Goal: Task Accomplishment & Management: Use online tool/utility

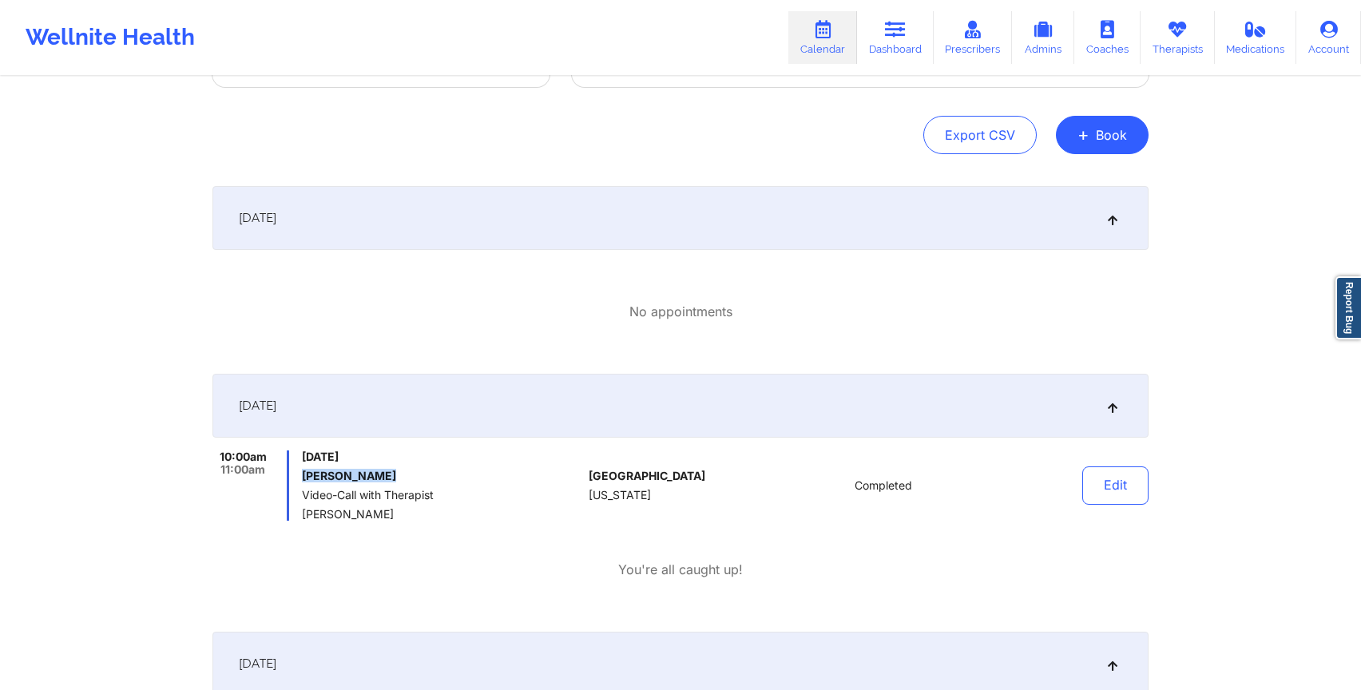
click at [827, 46] on link "Calendar" at bounding box center [822, 37] width 69 height 53
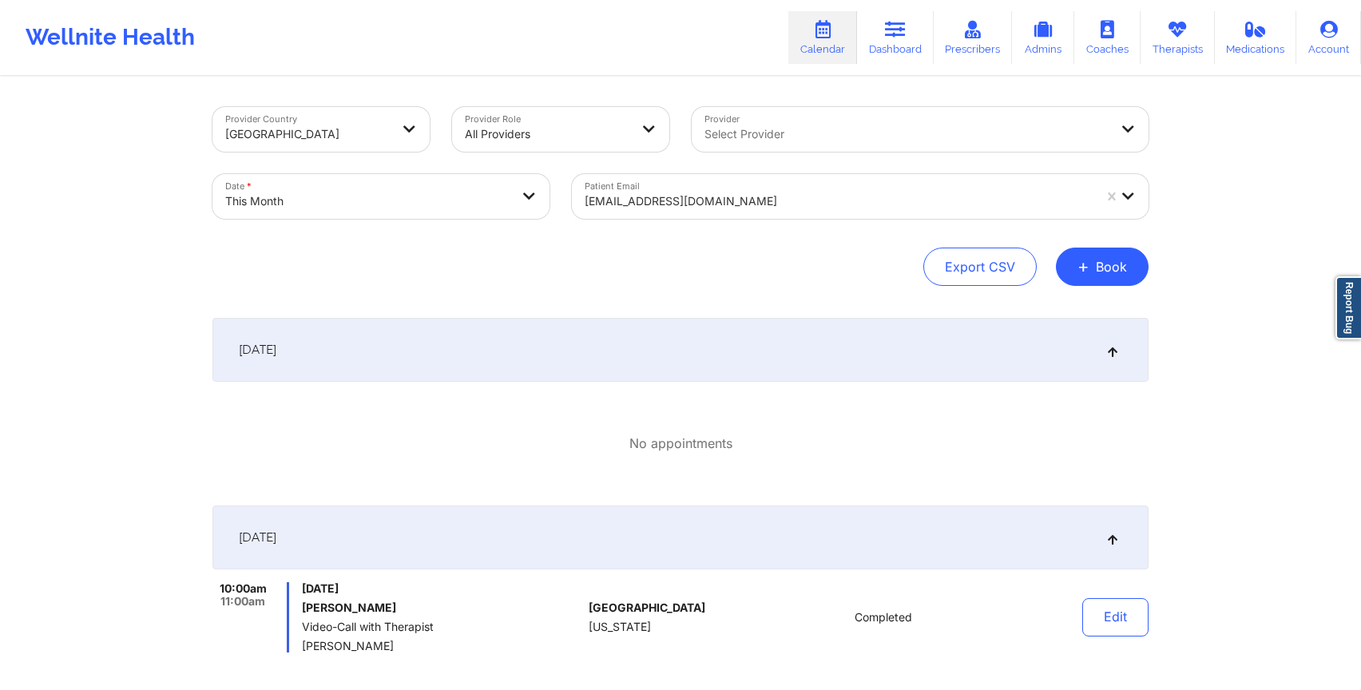
click at [707, 204] on div at bounding box center [838, 201] width 508 height 19
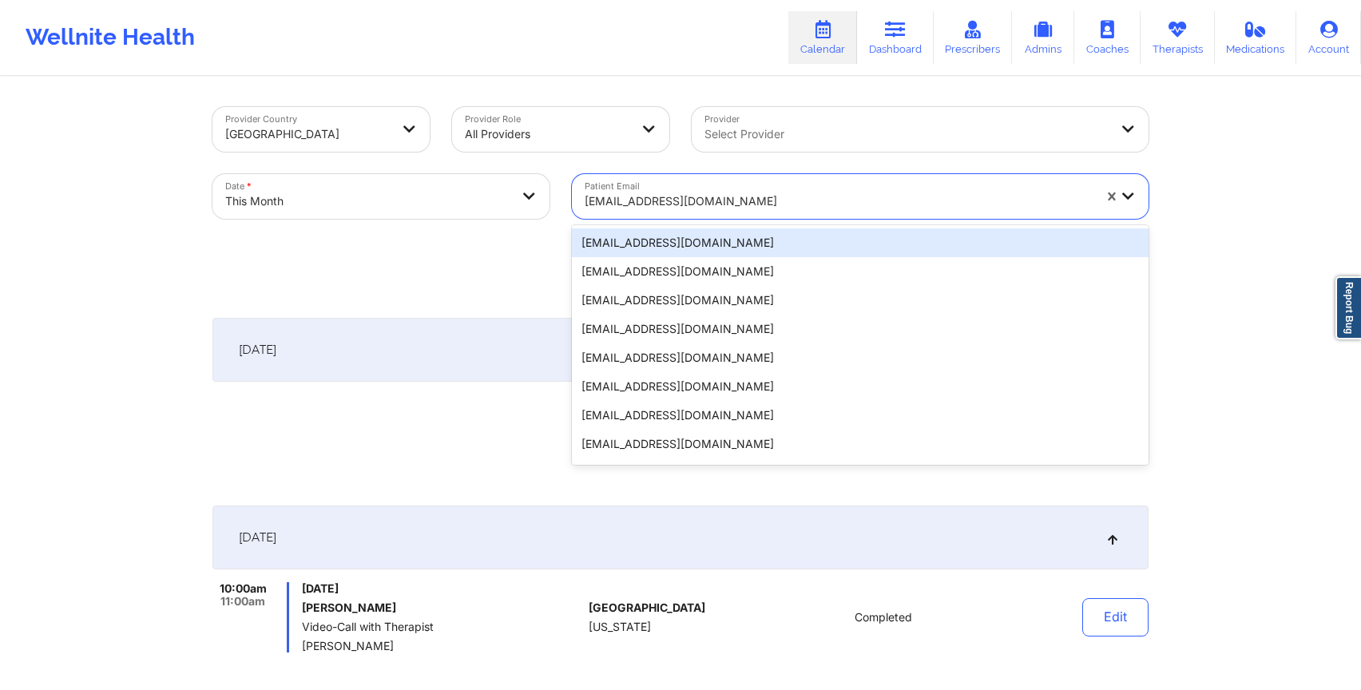
click at [707, 204] on div at bounding box center [838, 201] width 508 height 19
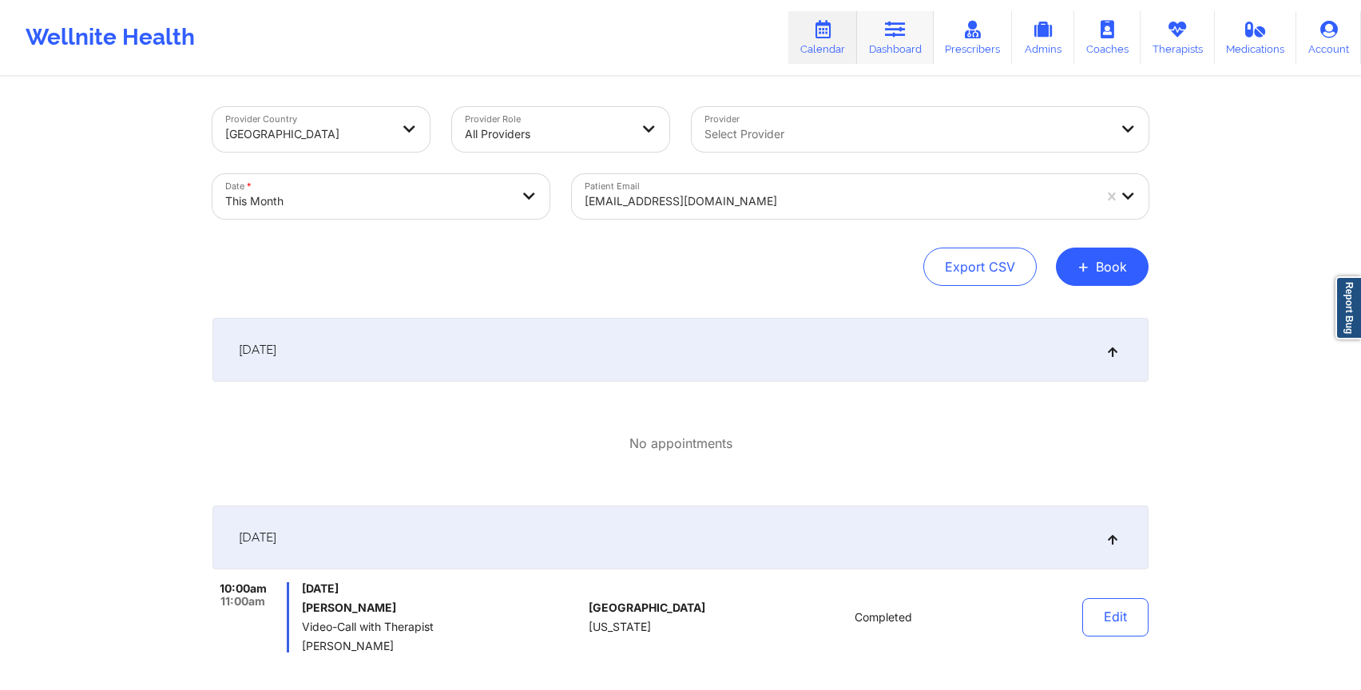
click at [927, 49] on link "Dashboard" at bounding box center [895, 37] width 77 height 53
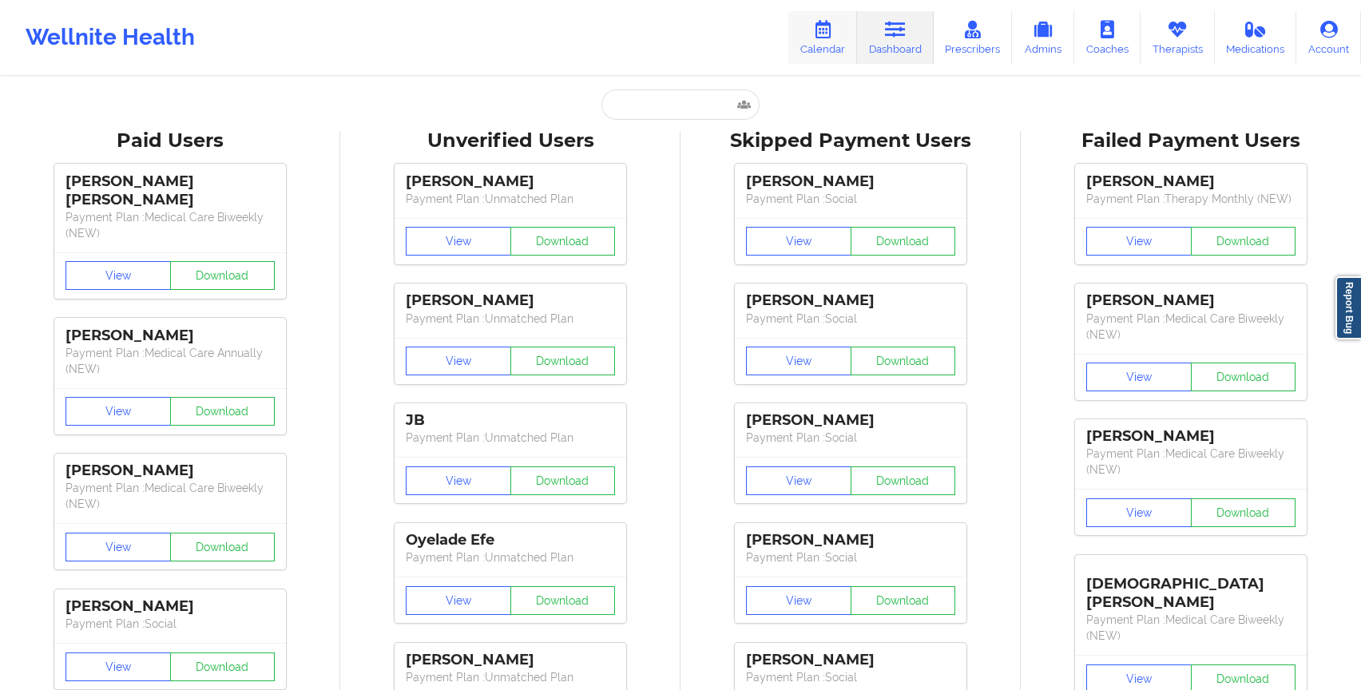
click at [834, 47] on link "Calendar" at bounding box center [822, 37] width 69 height 53
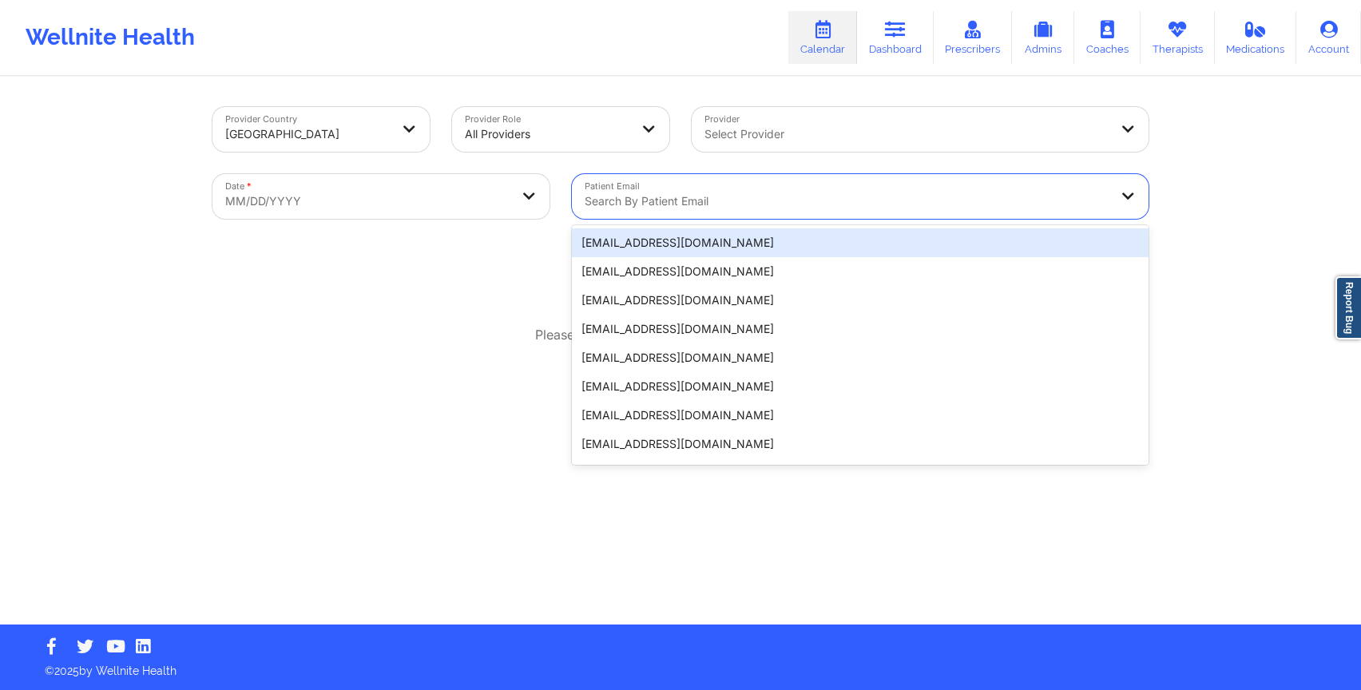
click at [705, 184] on div "Search by patient email" at bounding box center [841, 196] width 538 height 45
paste input "yashbaldawa.4@gmail.com"
type input "yashbaldawa.4@gmail.com"
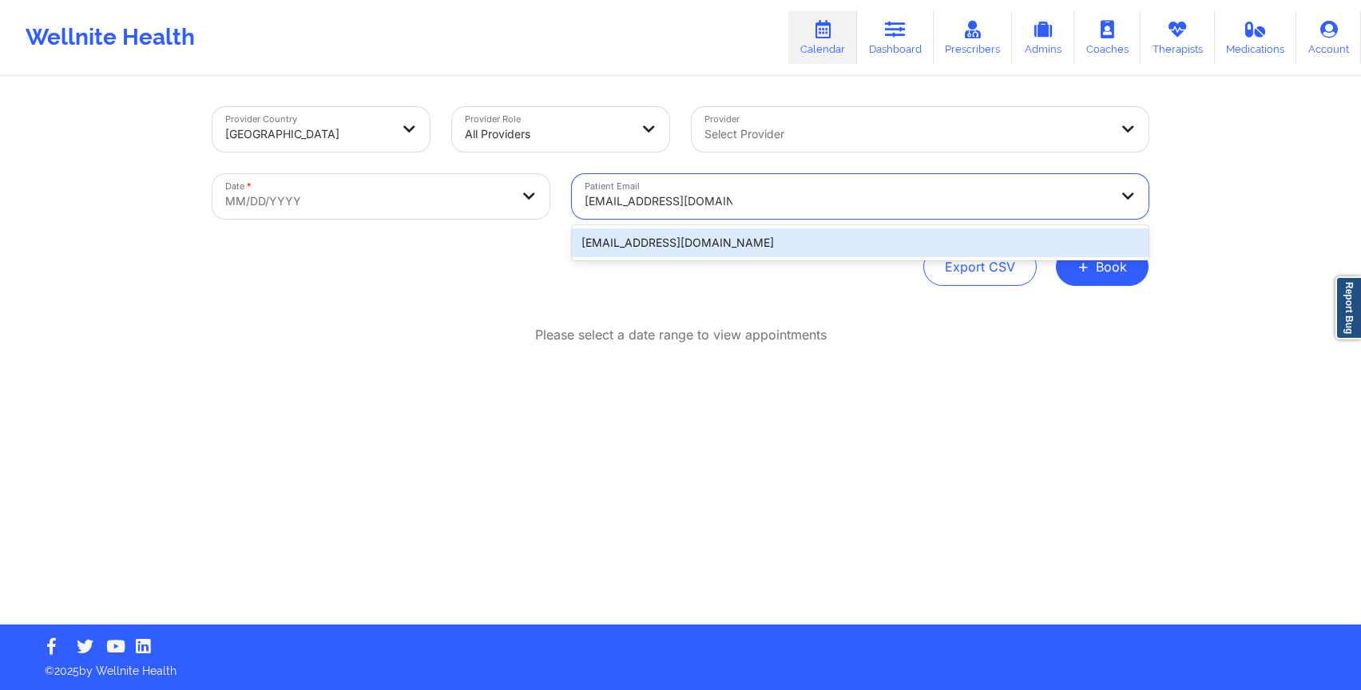
click at [828, 240] on div "yashbaldawa.4@gmail.com" at bounding box center [860, 242] width 577 height 29
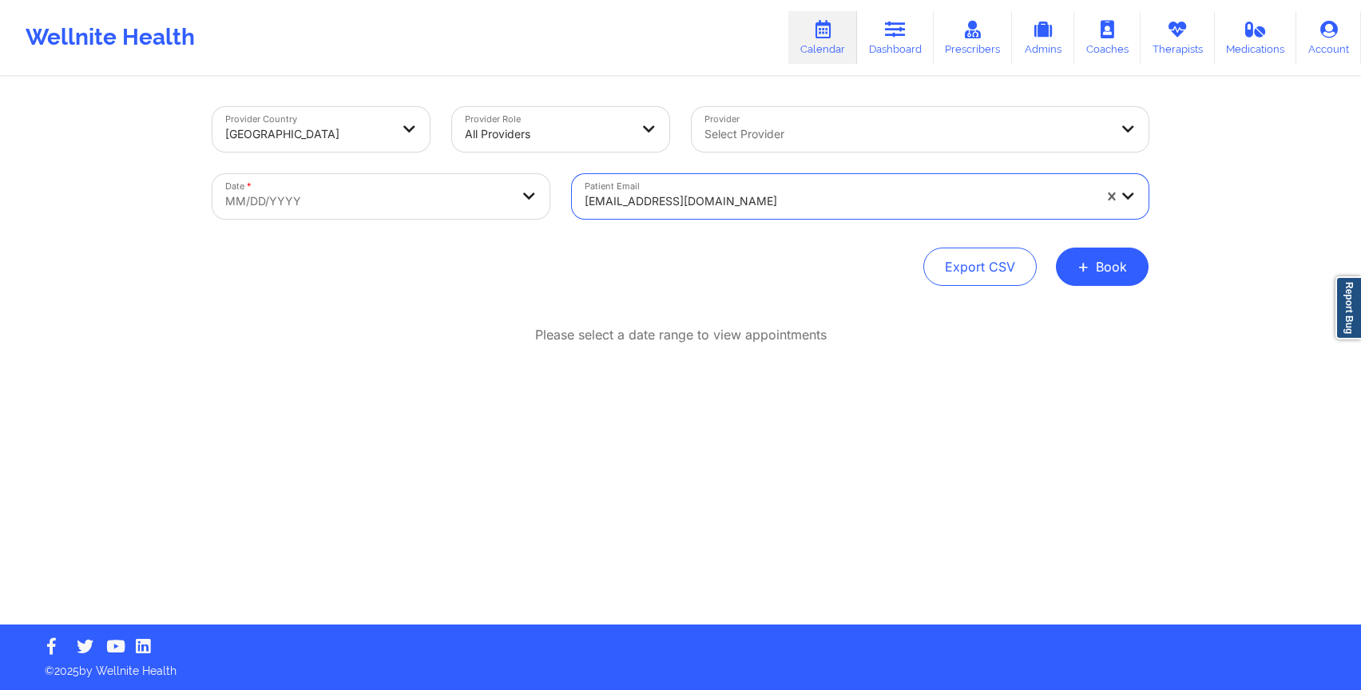
click at [369, 208] on body "Wellnite Health Calendar Dashboard Prescribers Admins Coaches Therapists Medica…" at bounding box center [680, 345] width 1361 height 690
select select "2025-8"
select select "2025-9"
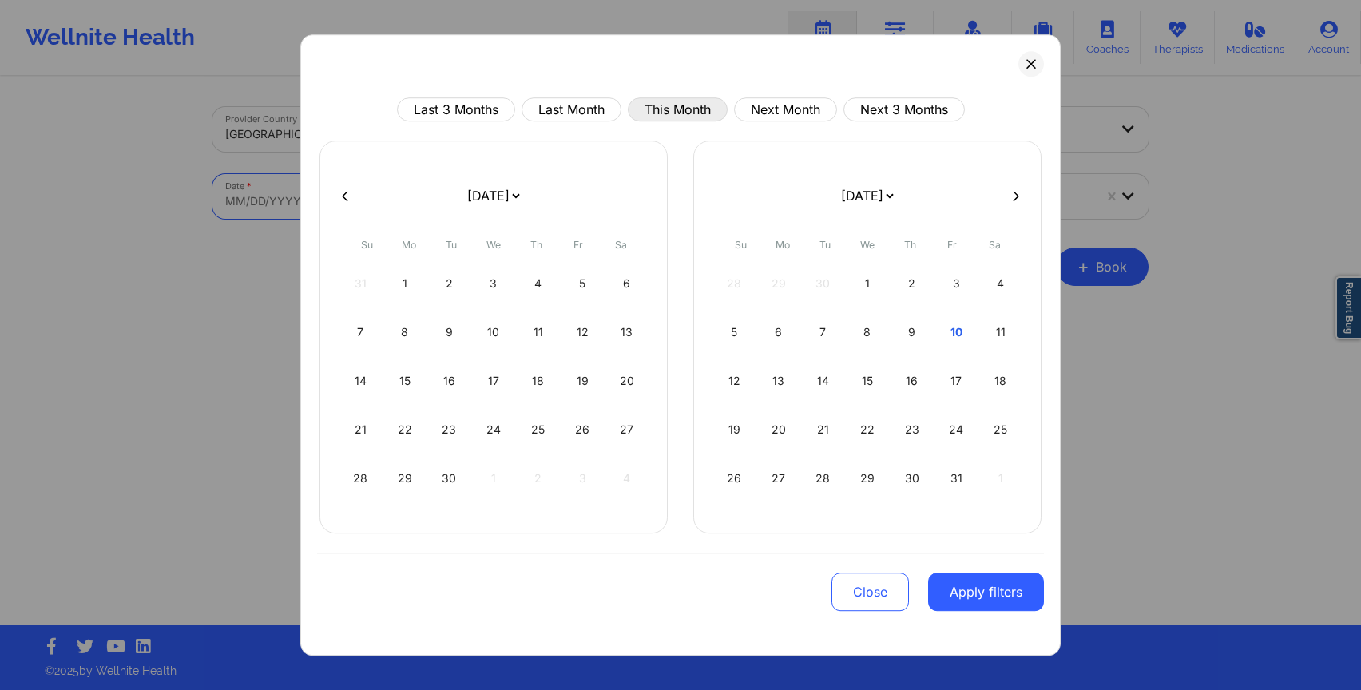
click at [667, 109] on button "This Month" at bounding box center [678, 109] width 100 height 24
select select "2025-9"
select select "2025-10"
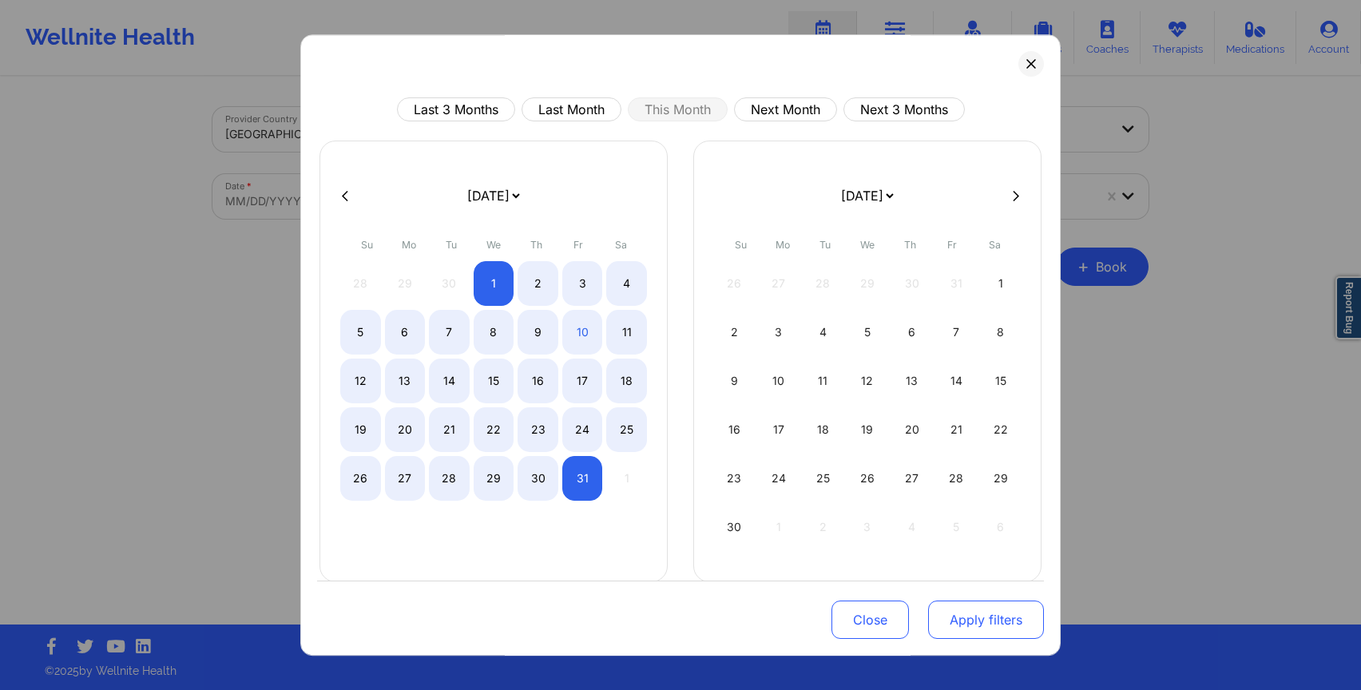
click at [946, 611] on button "Apply filters" at bounding box center [986, 619] width 116 height 38
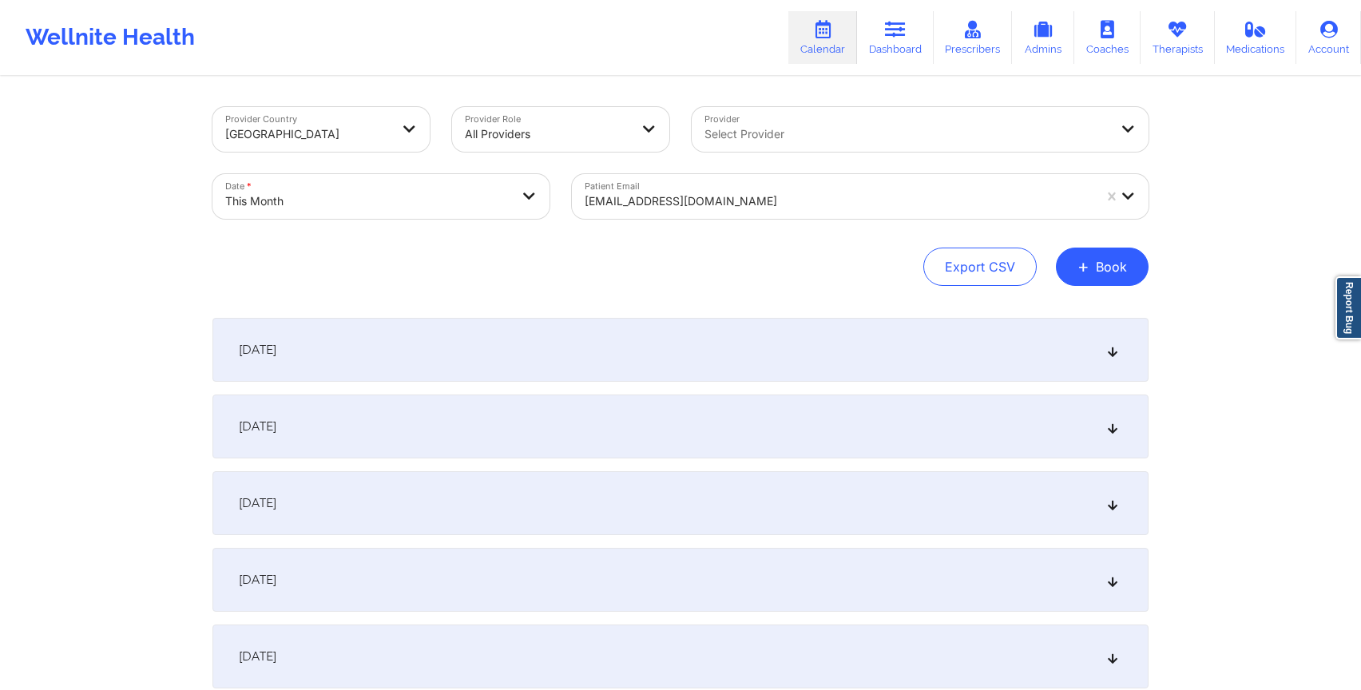
scroll to position [30, 0]
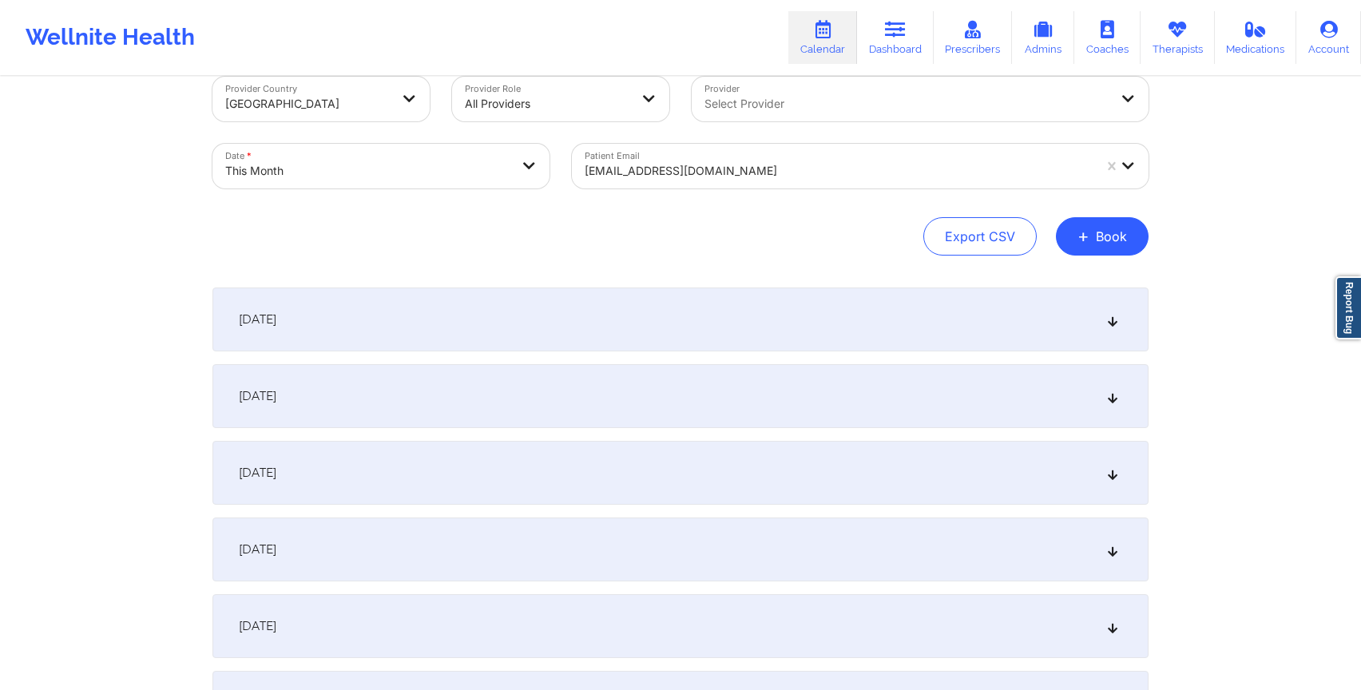
click at [640, 322] on div "[DATE]" at bounding box center [680, 319] width 936 height 64
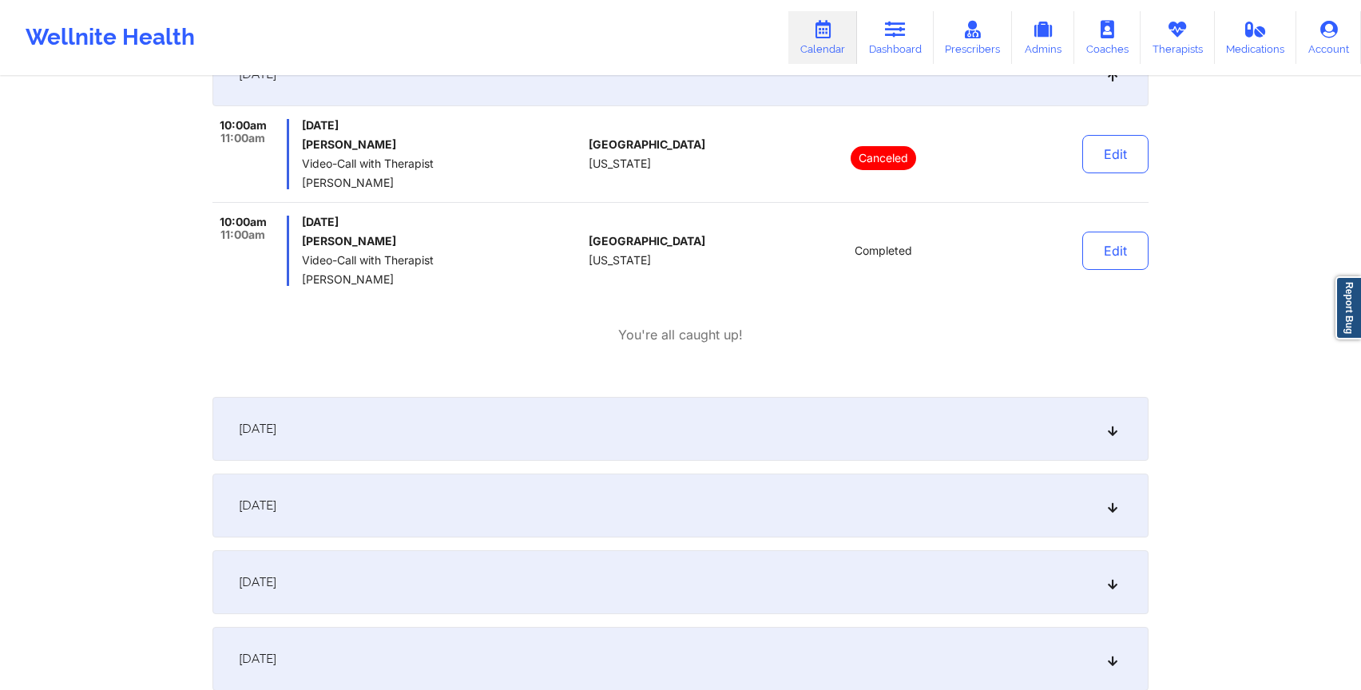
scroll to position [277, 0]
click at [870, 162] on p "Canceled" at bounding box center [882, 157] width 65 height 24
click at [856, 231] on div "Completed" at bounding box center [883, 249] width 222 height 70
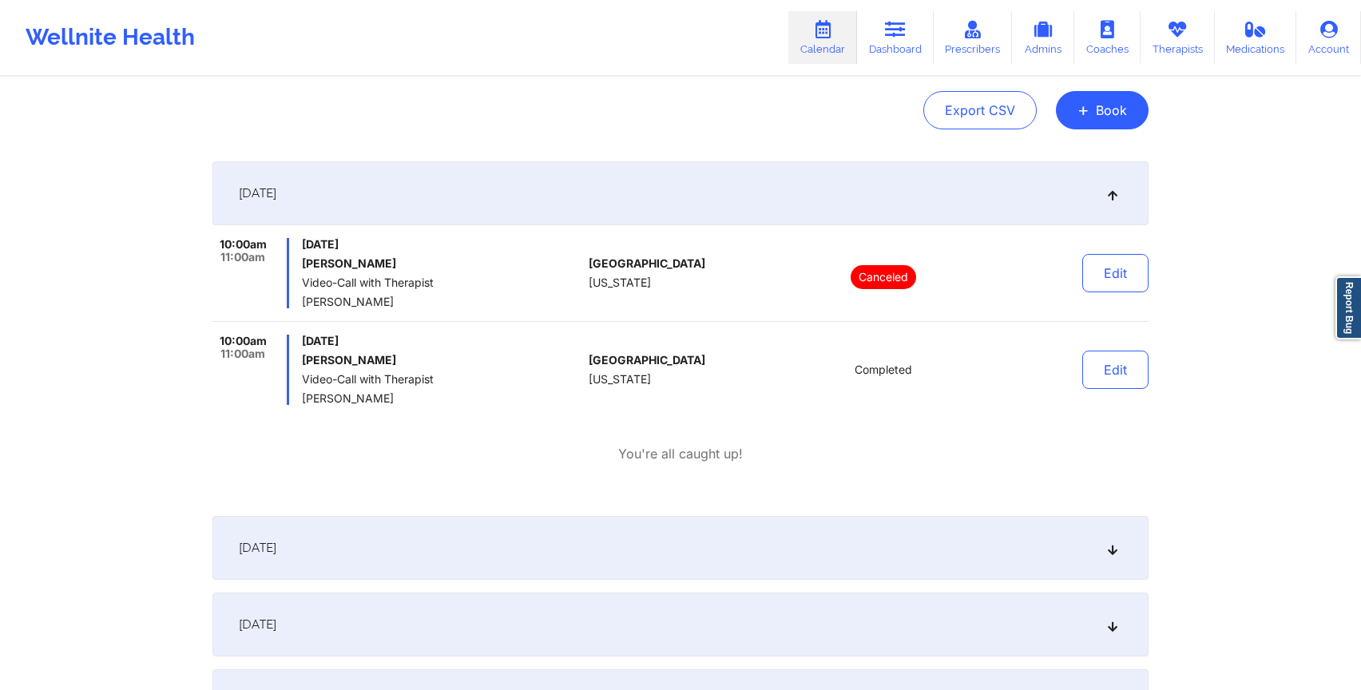
scroll to position [158, 0]
click at [334, 361] on h6 "Yash Baldawa" at bounding box center [442, 358] width 280 height 13
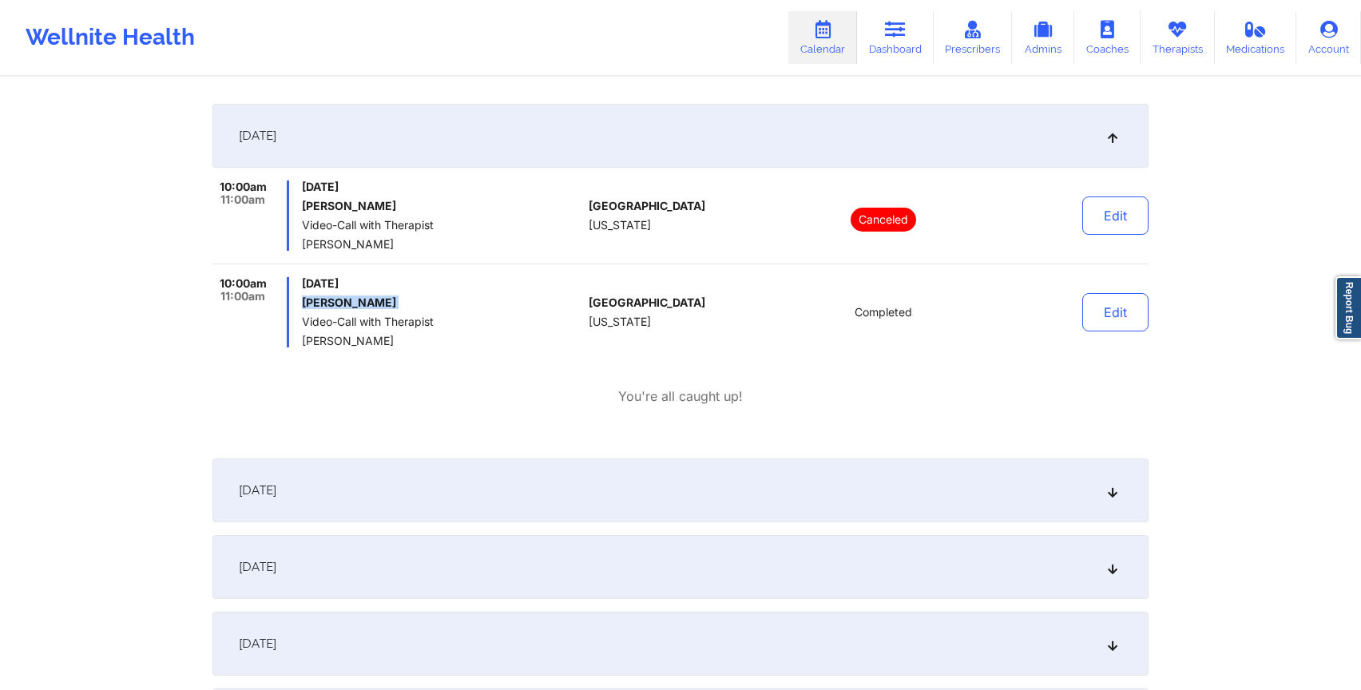
scroll to position [213, 0]
click at [425, 501] on div "[DATE]" at bounding box center [680, 491] width 936 height 64
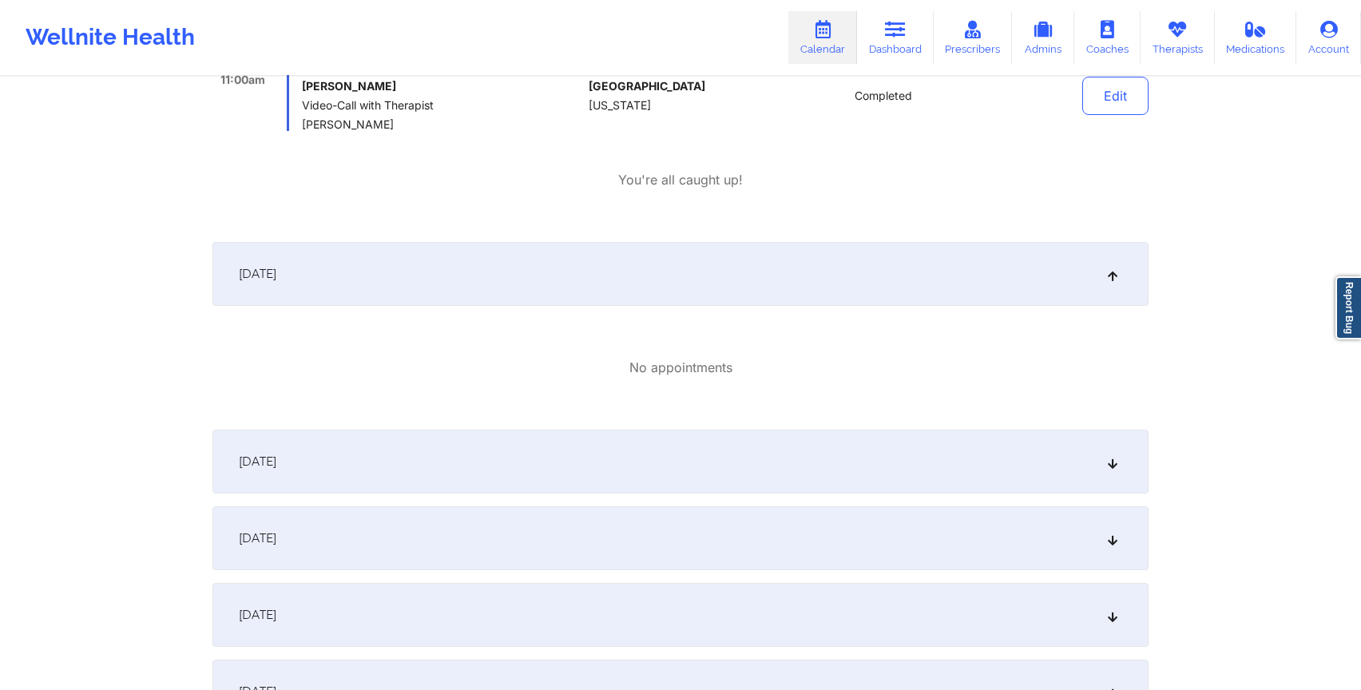
scroll to position [442, 0]
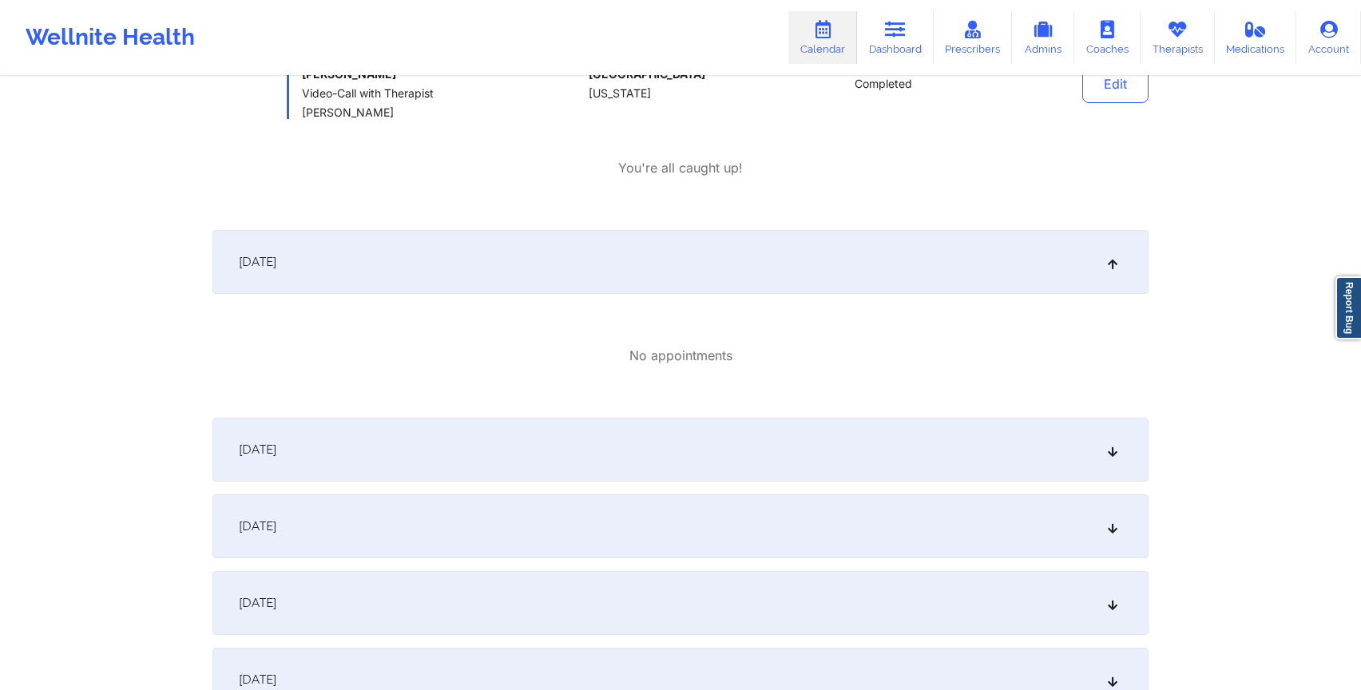
click at [425, 464] on div "[DATE]" at bounding box center [680, 450] width 936 height 64
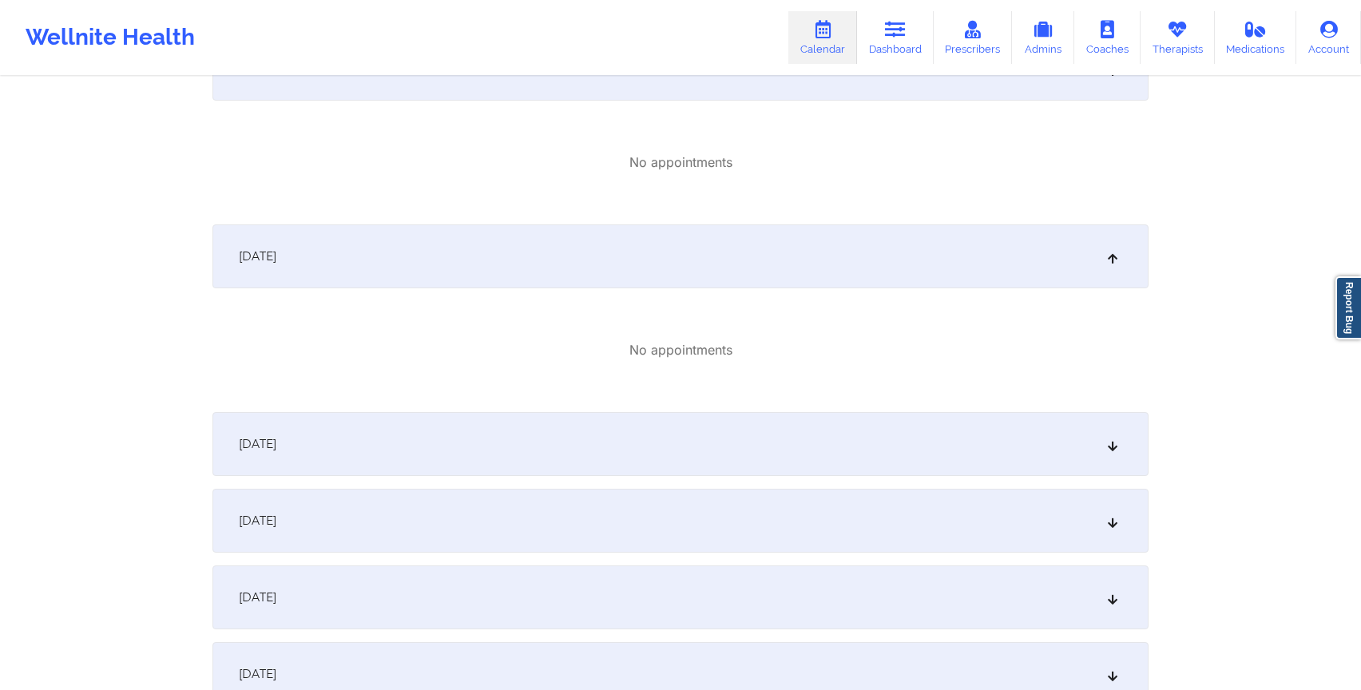
scroll to position [644, 0]
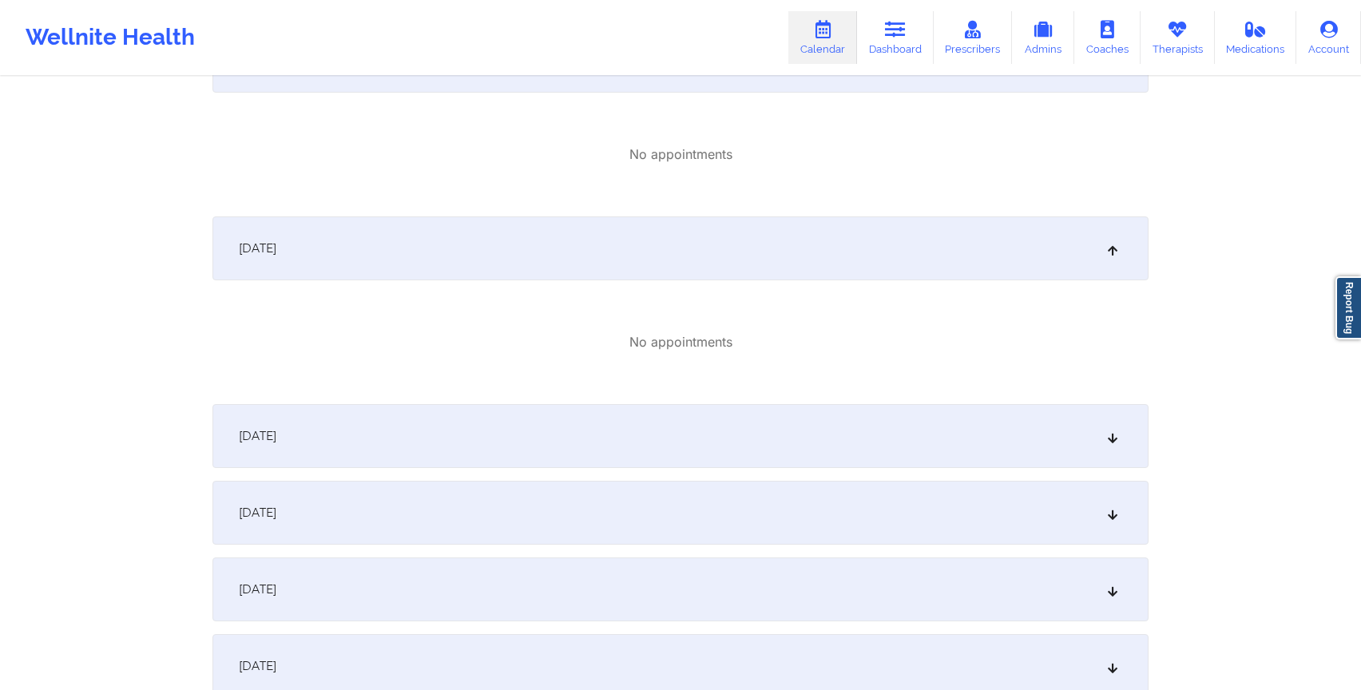
click at [391, 426] on div "[DATE]" at bounding box center [680, 436] width 936 height 64
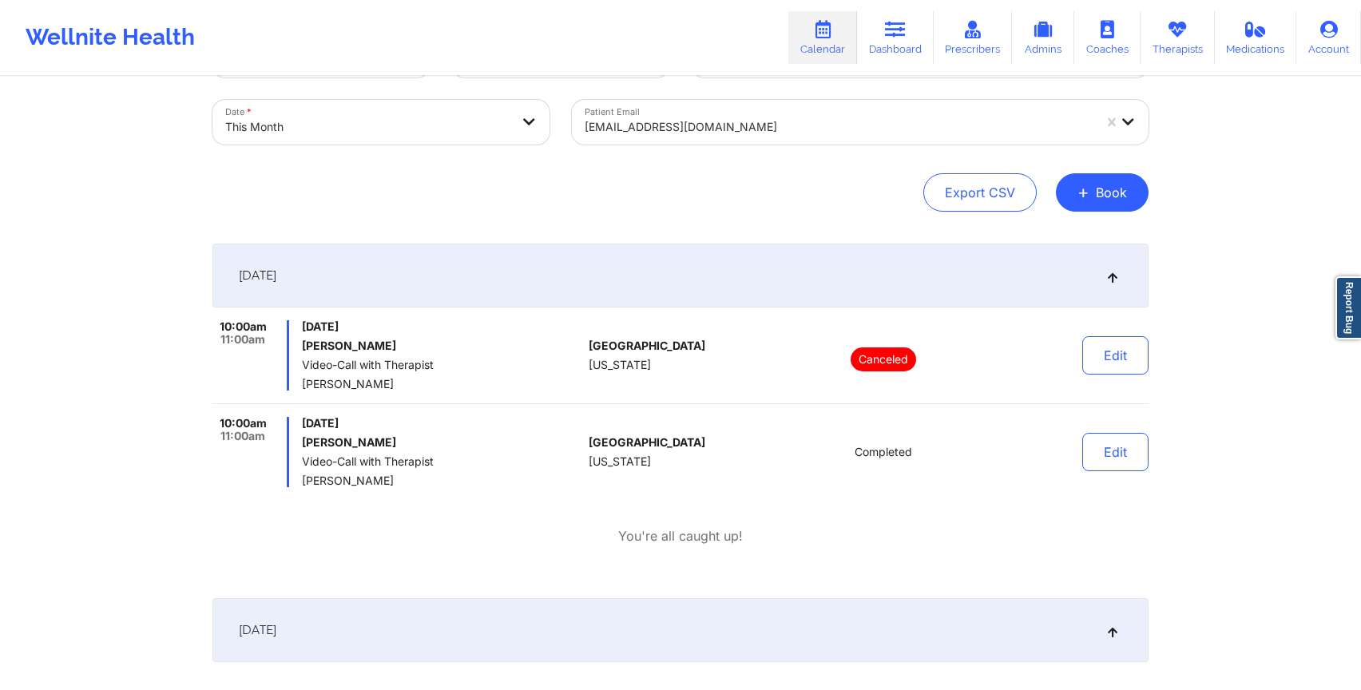
scroll to position [0, 0]
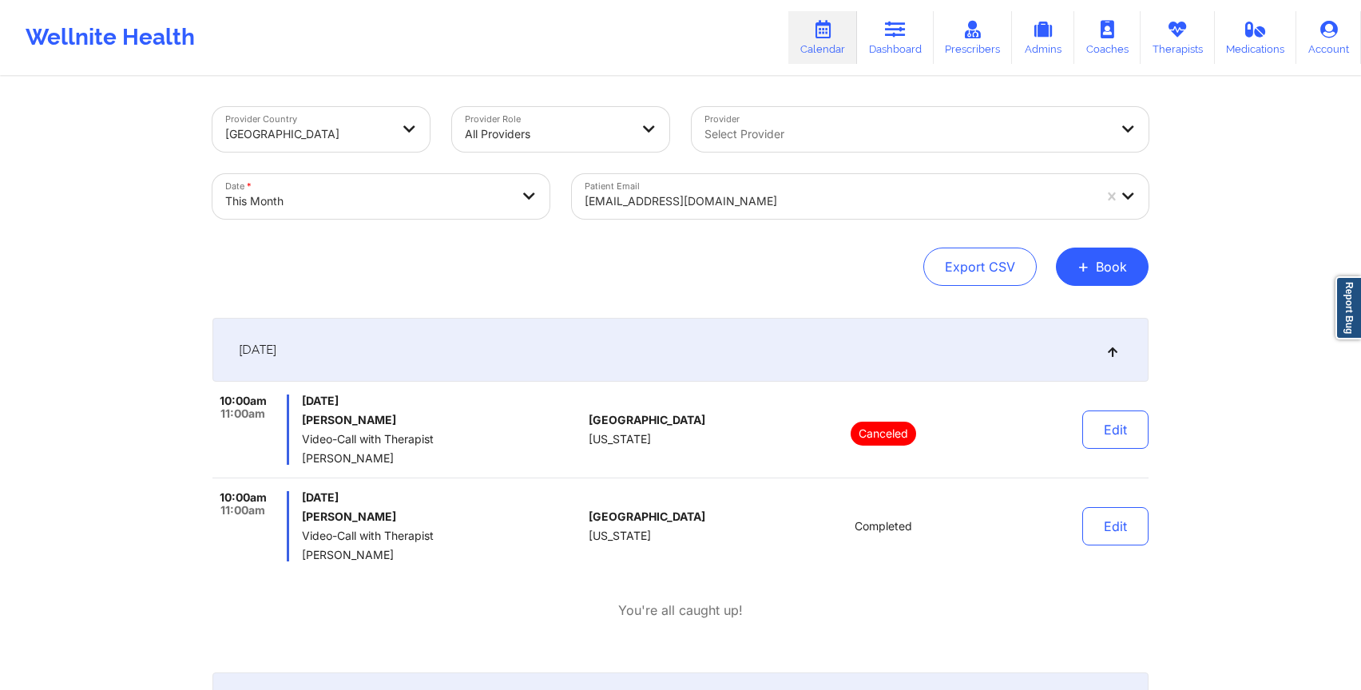
drag, startPoint x: 226, startPoint y: 406, endPoint x: 259, endPoint y: 420, distance: 35.4
click at [259, 420] on span "11:00am" at bounding box center [242, 413] width 45 height 13
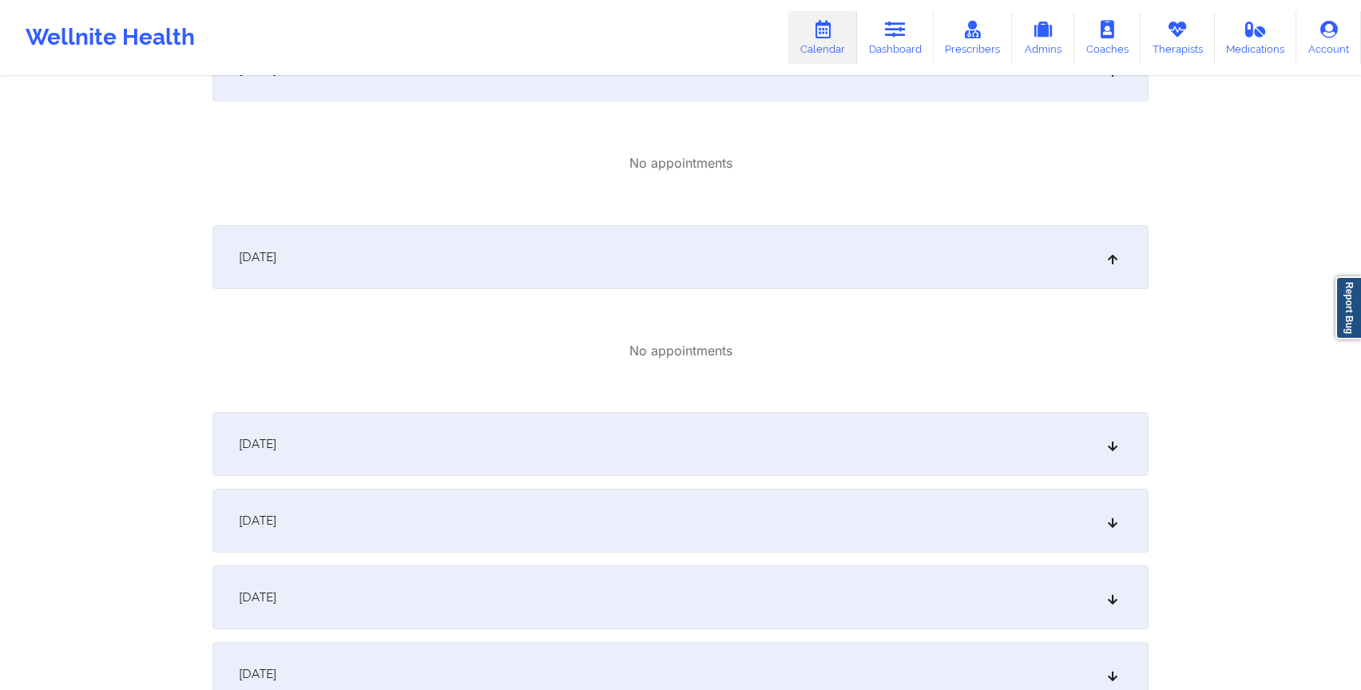
scroll to position [933, 0]
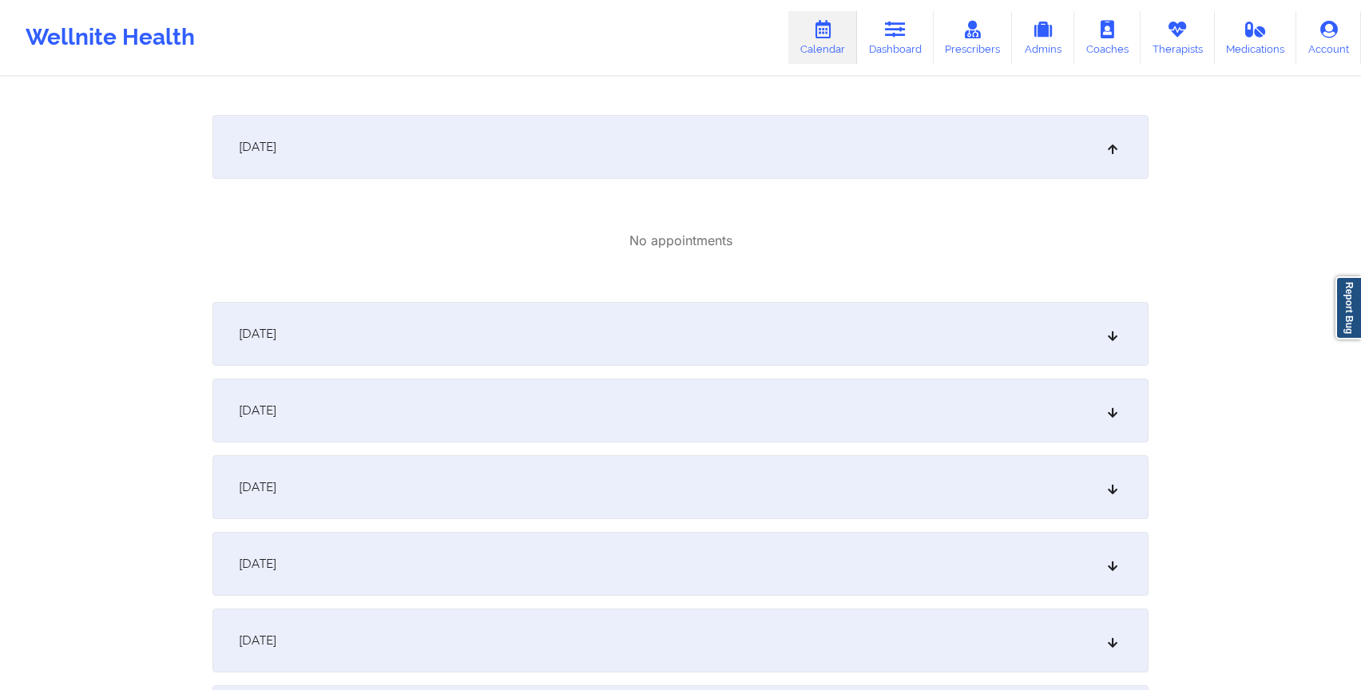
click at [297, 321] on div "[DATE]" at bounding box center [680, 334] width 936 height 64
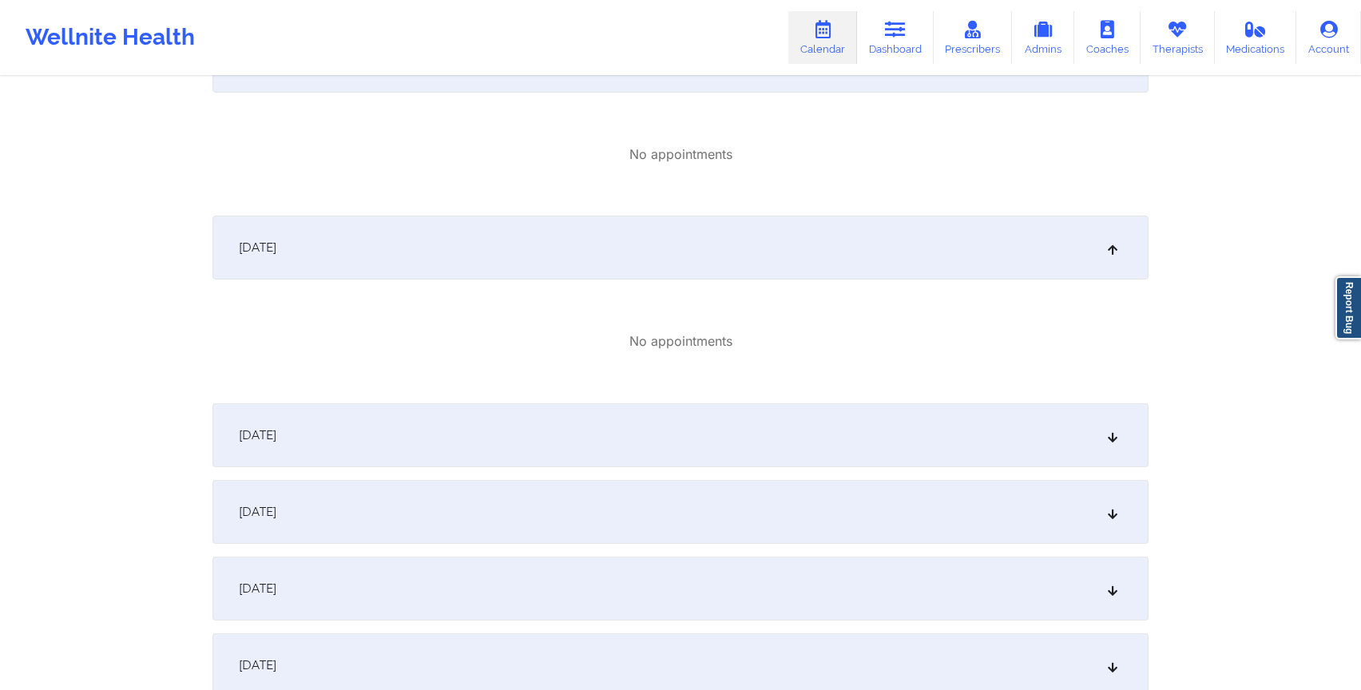
click at [312, 448] on div "[DATE]" at bounding box center [680, 435] width 936 height 64
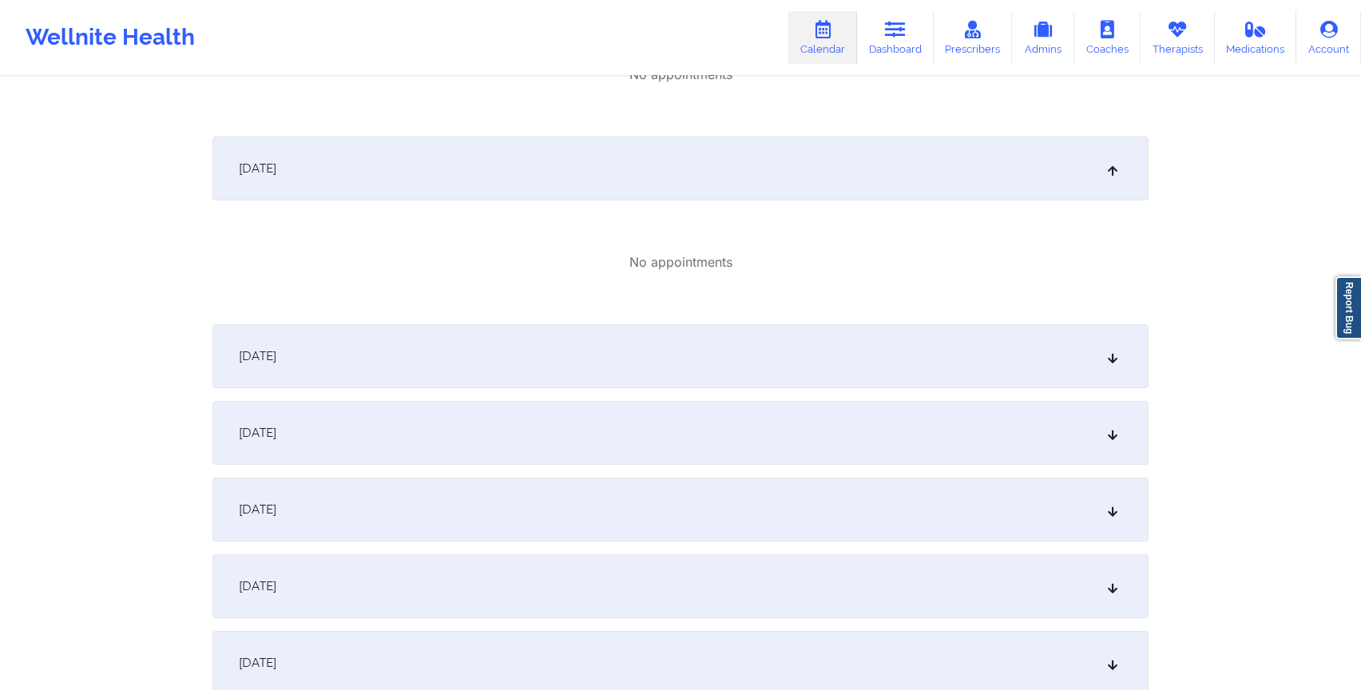
scroll to position [1301, 0]
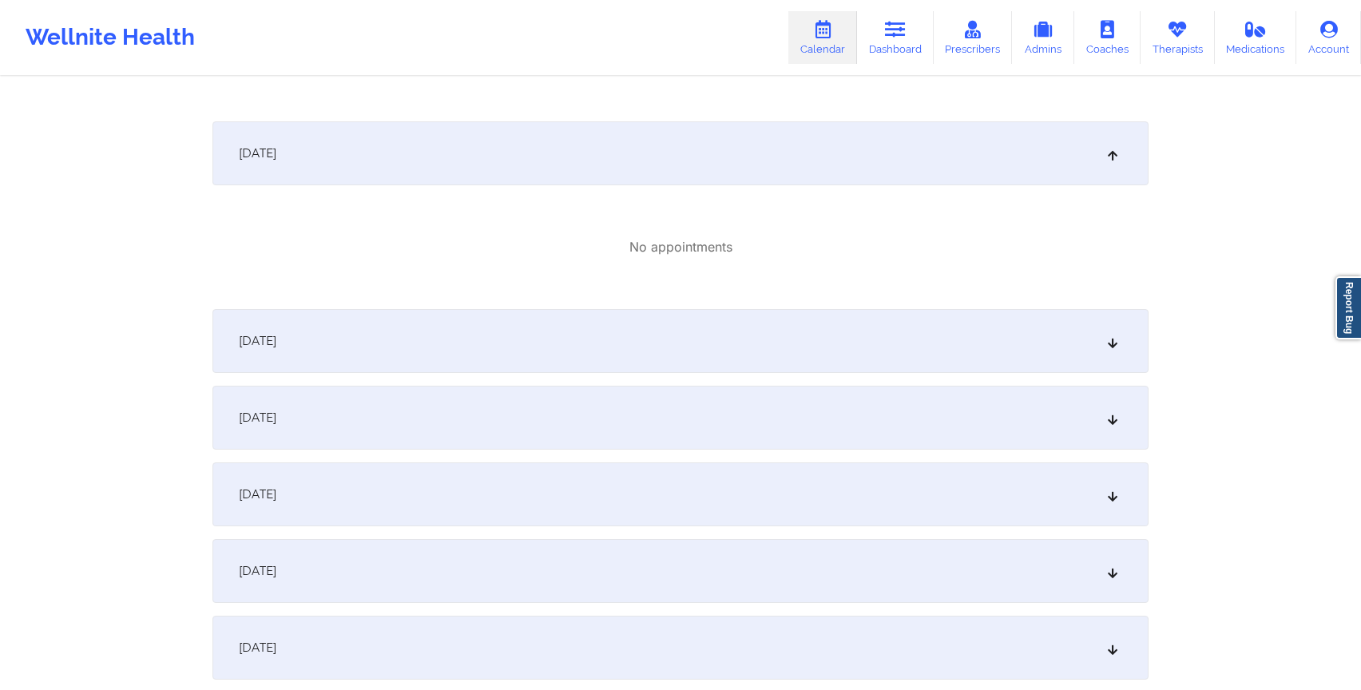
click at [357, 350] on div "[DATE]" at bounding box center [680, 341] width 936 height 64
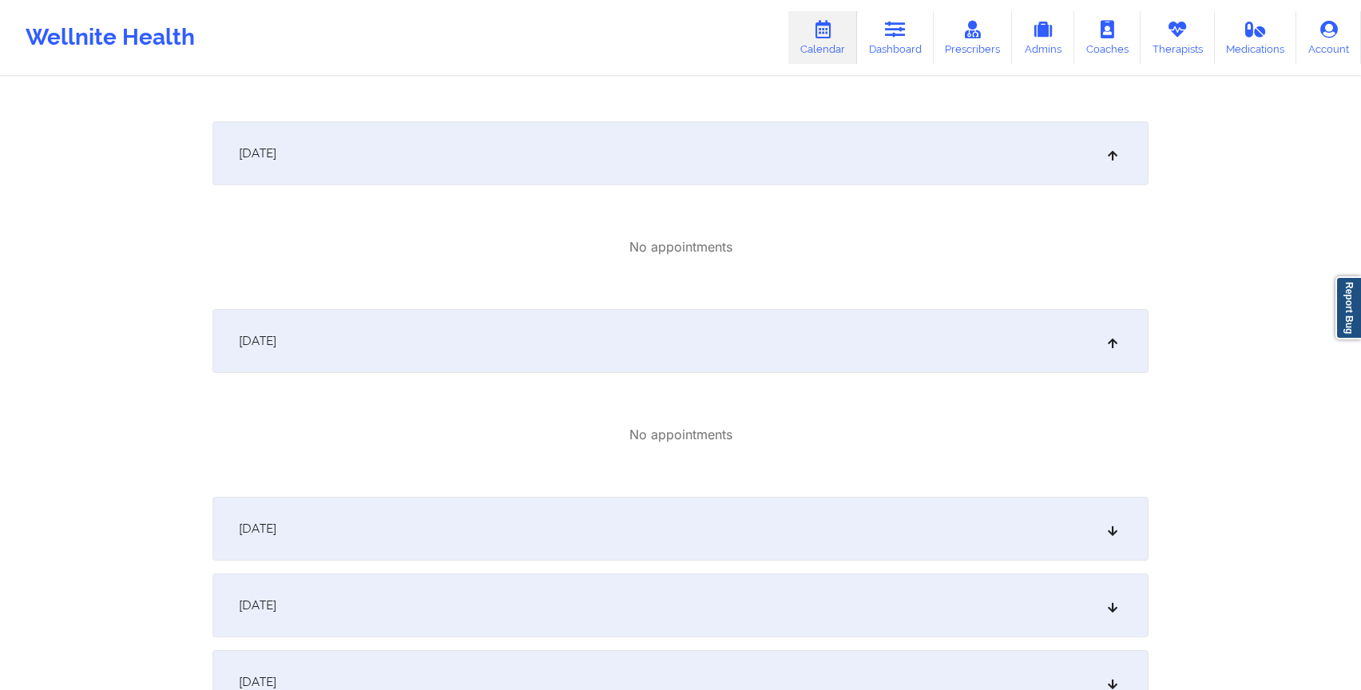
click at [336, 520] on div "[DATE]" at bounding box center [680, 529] width 936 height 64
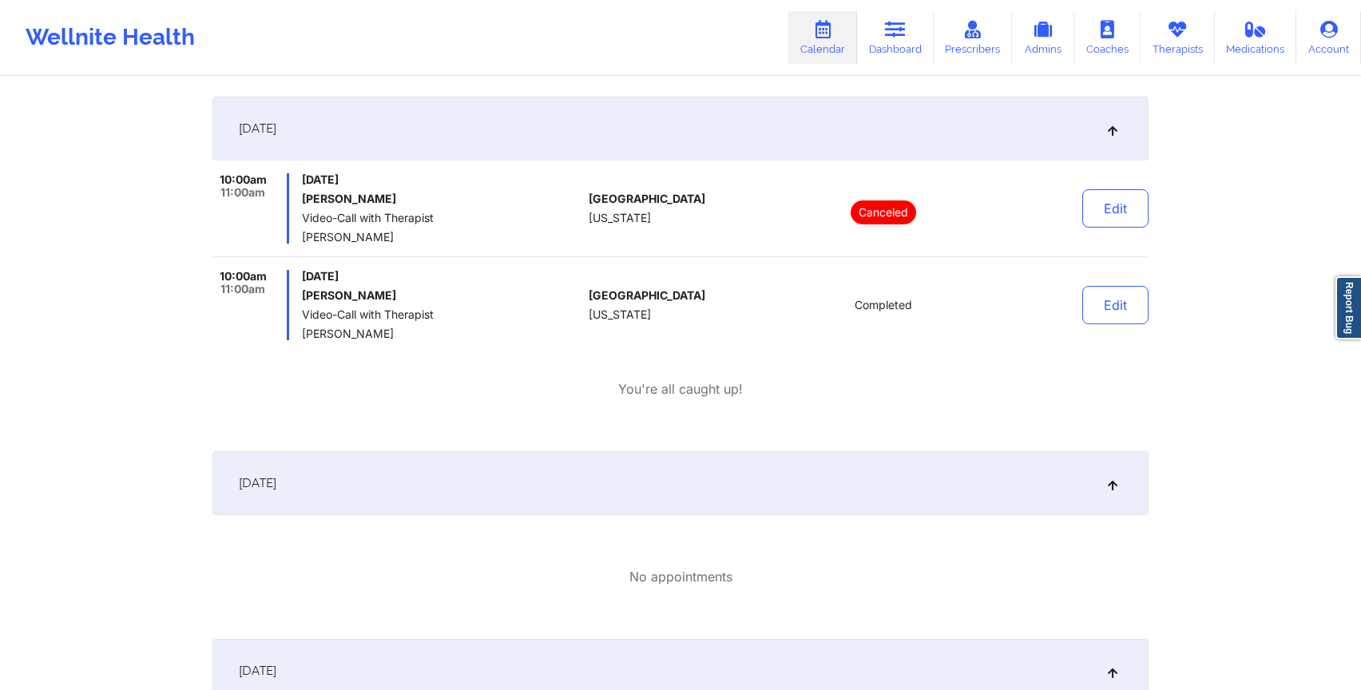
scroll to position [0, 0]
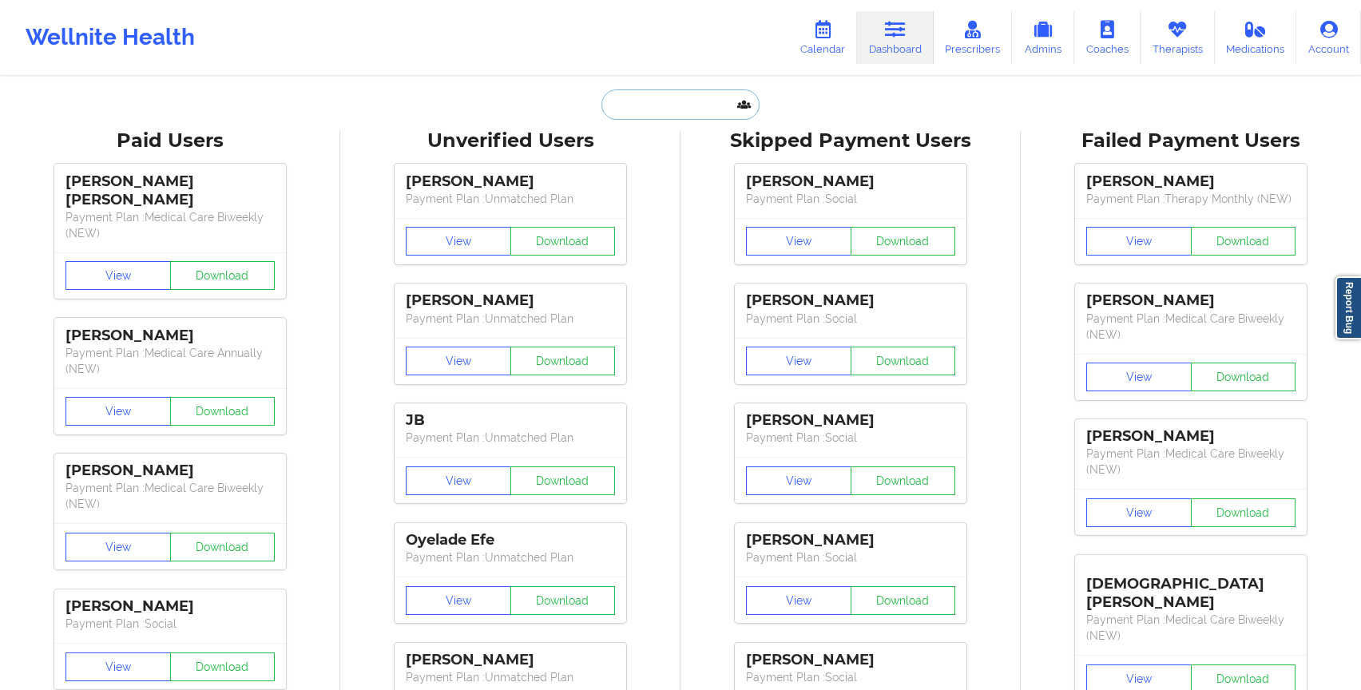
click at [652, 119] on input "text" at bounding box center [680, 104] width 158 height 30
click at [824, 41] on link "Calendar" at bounding box center [822, 37] width 69 height 53
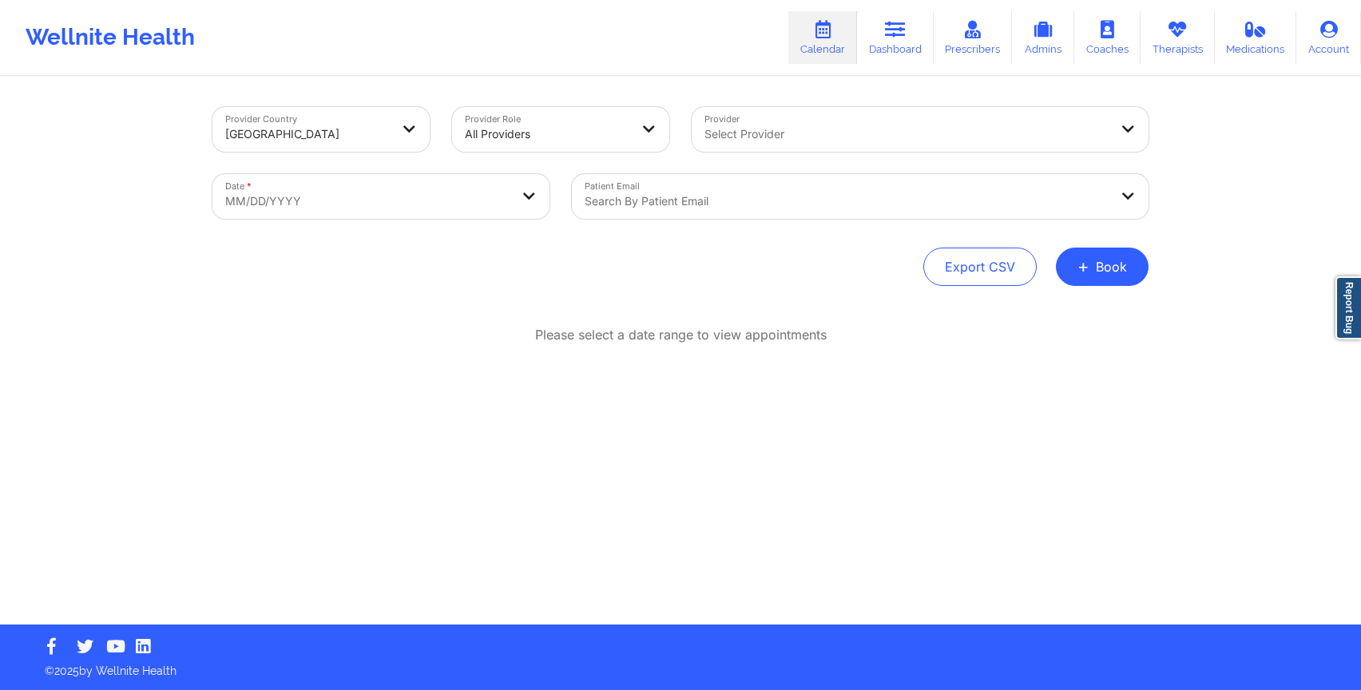
select select "2025-8"
select select "2025-9"
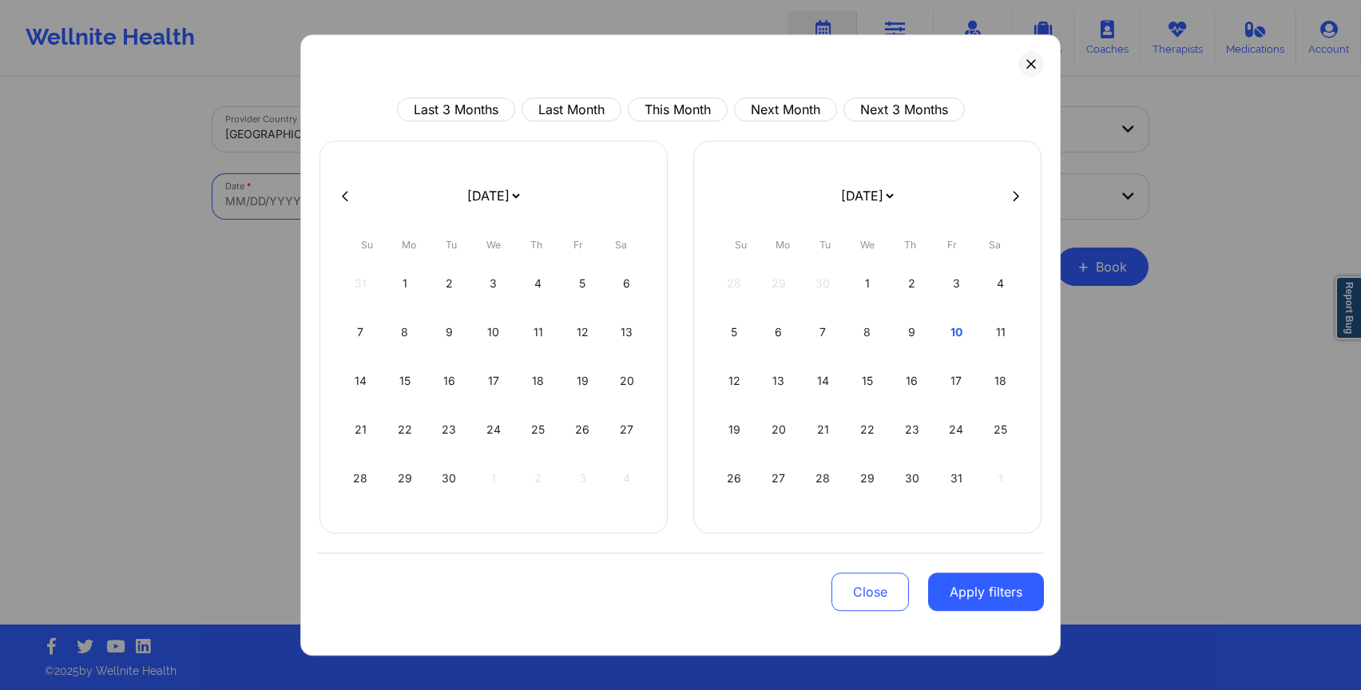
click at [315, 198] on body "Wellnite Health Calendar Dashboard Prescribers Admins Coaches Therapists Medica…" at bounding box center [680, 345] width 1361 height 690
click at [401, 277] on div "1" at bounding box center [405, 283] width 41 height 45
select select "2025-8"
select select "2025-9"
select select "2025-8"
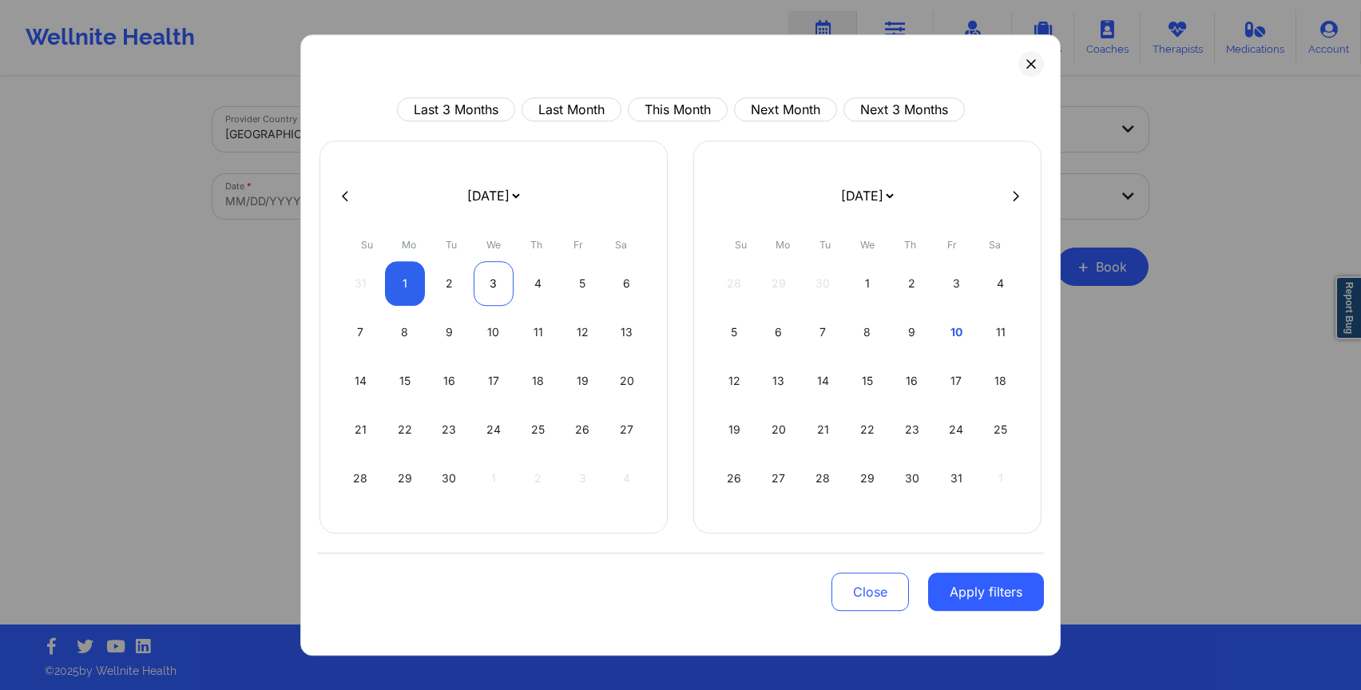
select select "2025-9"
select select "2025-8"
select select "2025-9"
select select "2025-8"
select select "2025-9"
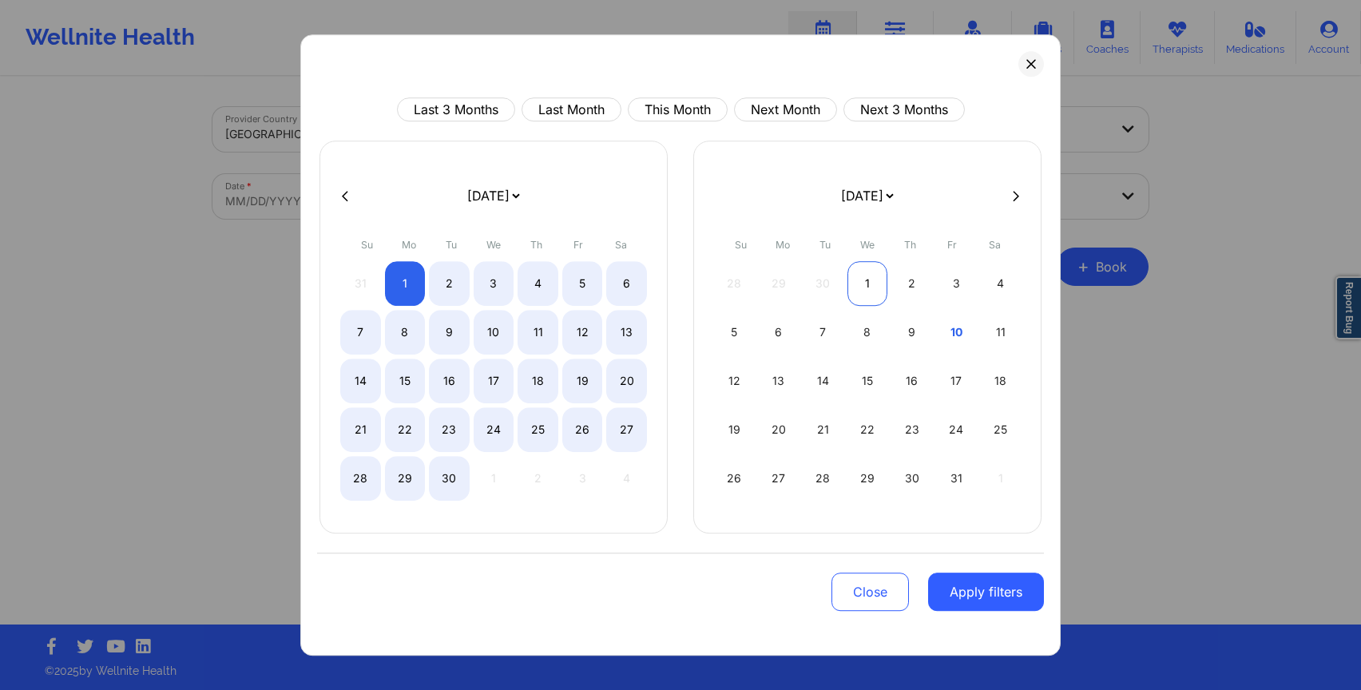
click at [858, 290] on div "1" at bounding box center [867, 283] width 41 height 45
select select "2025-8"
select select "2025-9"
click at [875, 147] on div "[DATE] [DATE] [DATE] [DATE] [DATE] [DATE] [DATE] [DATE] [DATE] [DATE] [DATE] [D…" at bounding box center [867, 337] width 348 height 393
click at [688, 105] on button "This Month" at bounding box center [678, 109] width 100 height 24
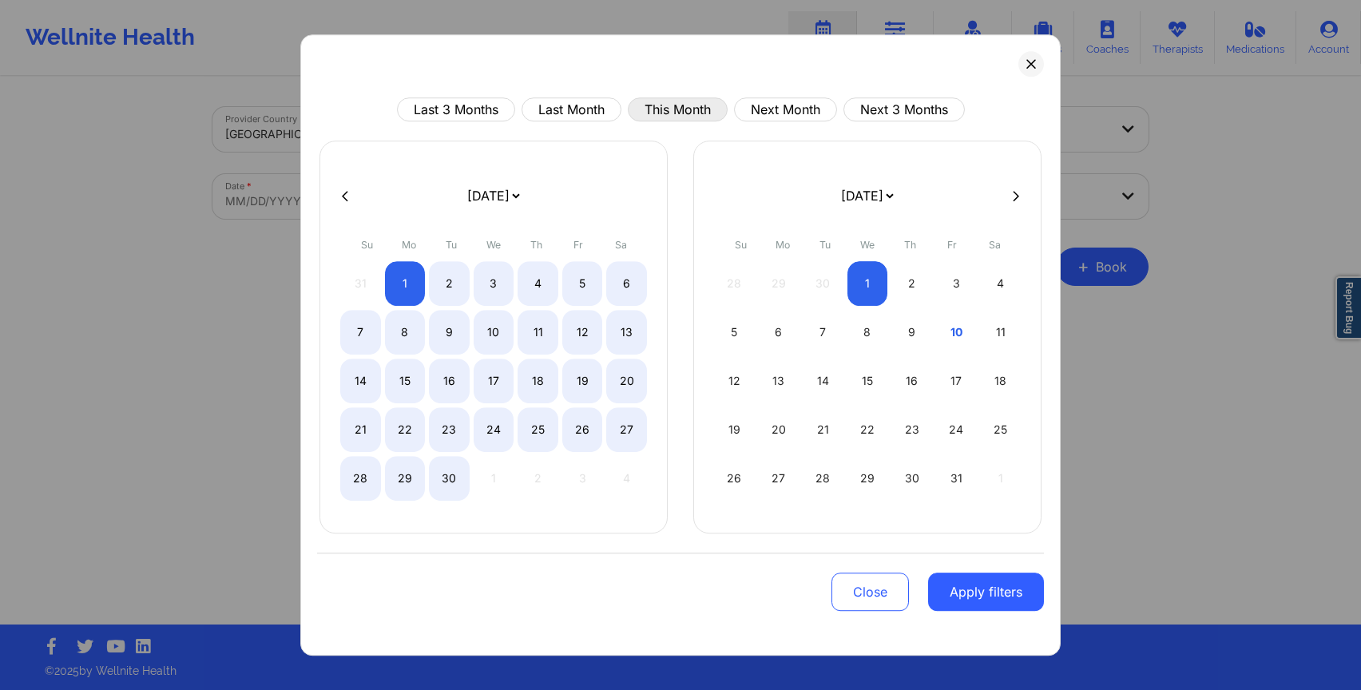
select select "2025-9"
select select "2025-10"
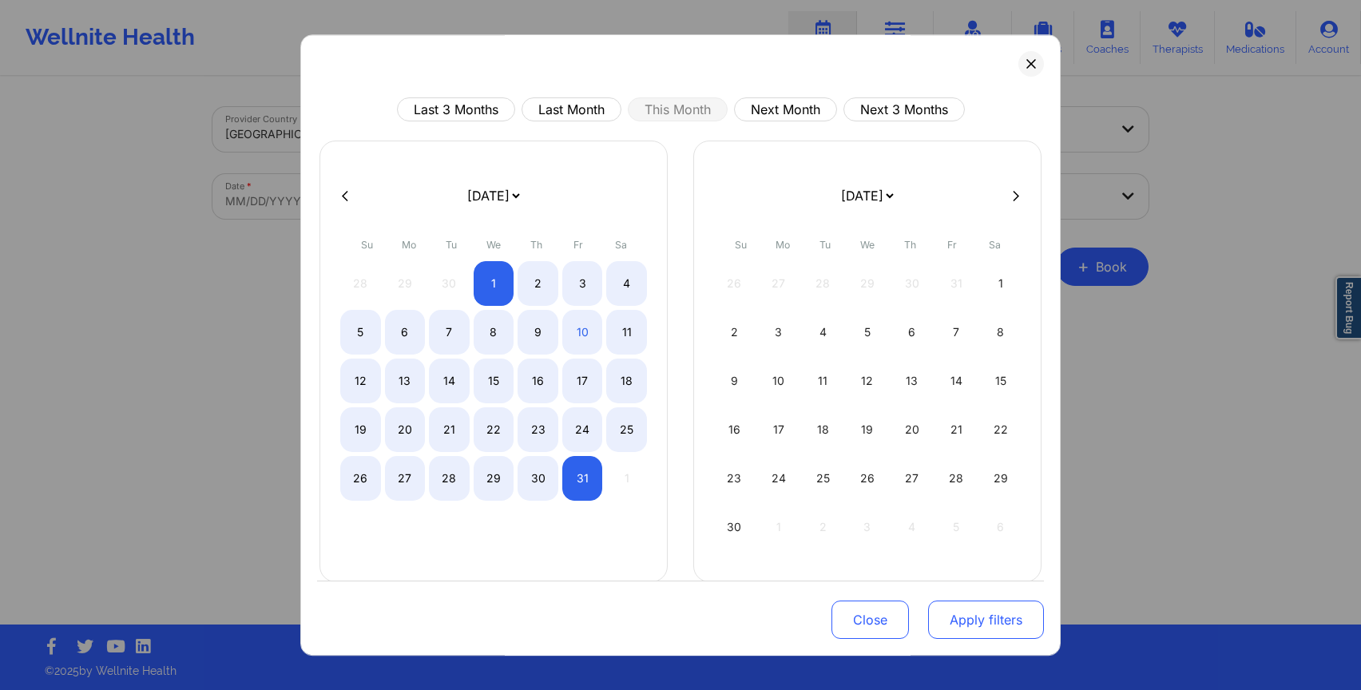
click at [973, 621] on button "Apply filters" at bounding box center [986, 619] width 116 height 38
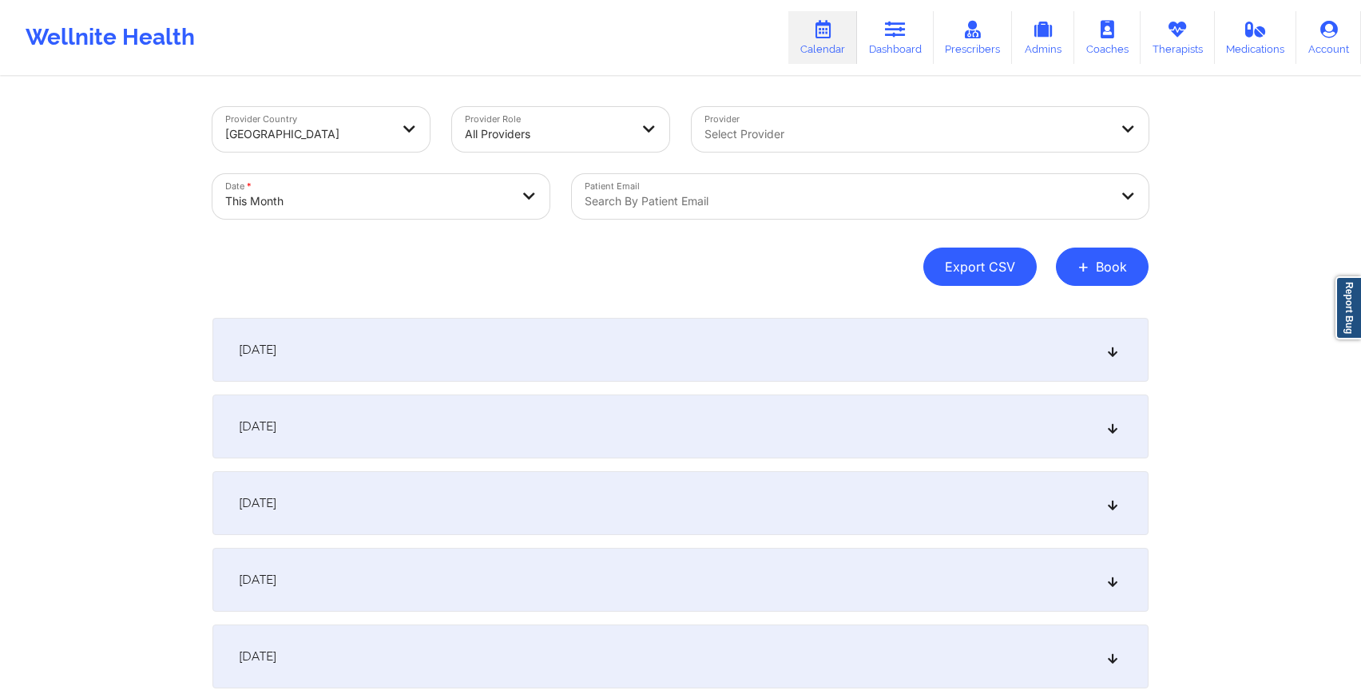
click at [952, 271] on button "Export CSV" at bounding box center [979, 267] width 113 height 38
select select "2025-8"
select select "2025-9"
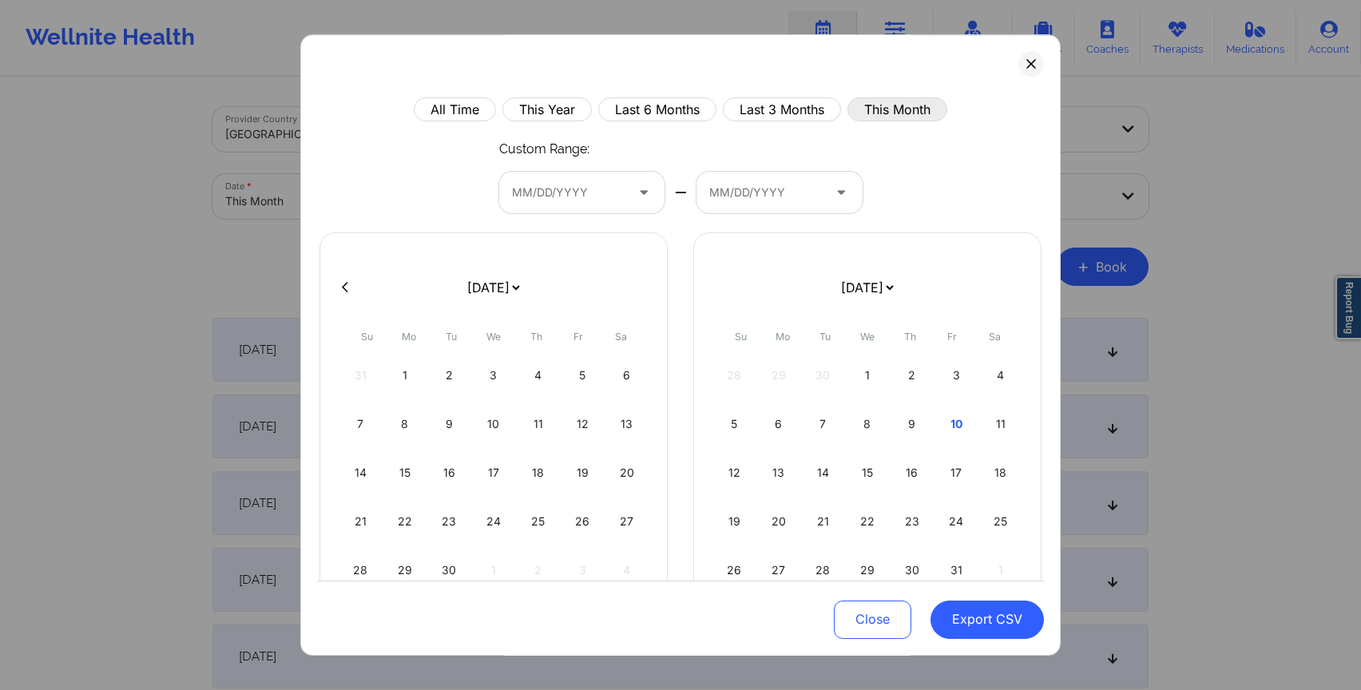
click at [877, 113] on button "This Month" at bounding box center [897, 109] width 100 height 24
select select "2025-8"
select select "2025-9"
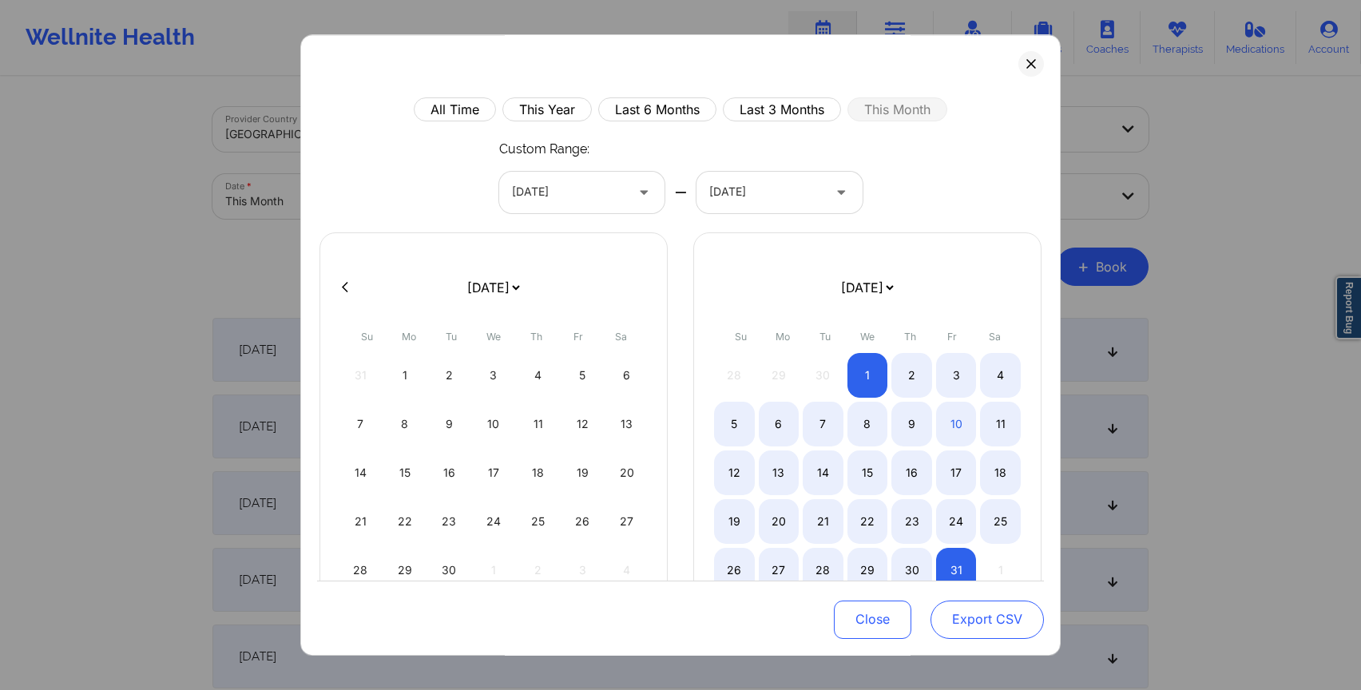
click at [998, 616] on button "Export CSV" at bounding box center [986, 619] width 113 height 38
select select "2025-8"
select select "2025-9"
